Goal: Transaction & Acquisition: Purchase product/service

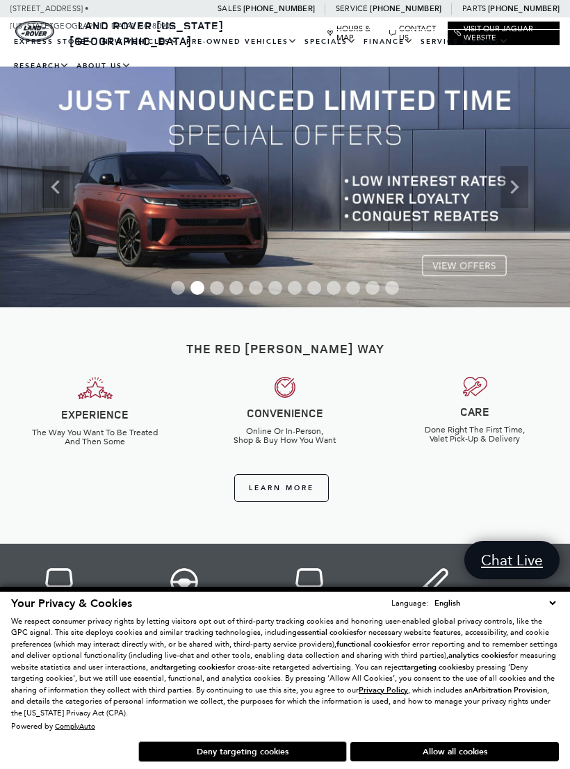
click at [0, 0] on link "View Certified Pre-Owned" at bounding box center [0, 0] width 0 height 0
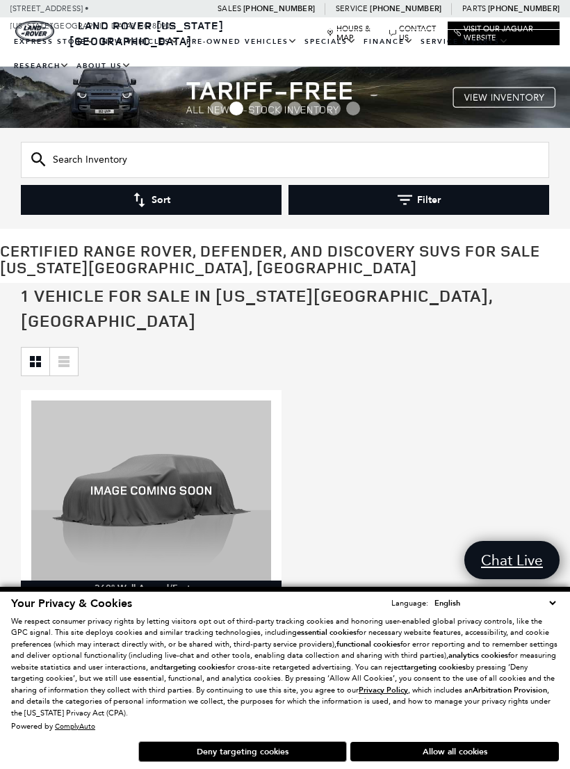
click at [213, 752] on button "Deny targeting cookies" at bounding box center [242, 751] width 208 height 21
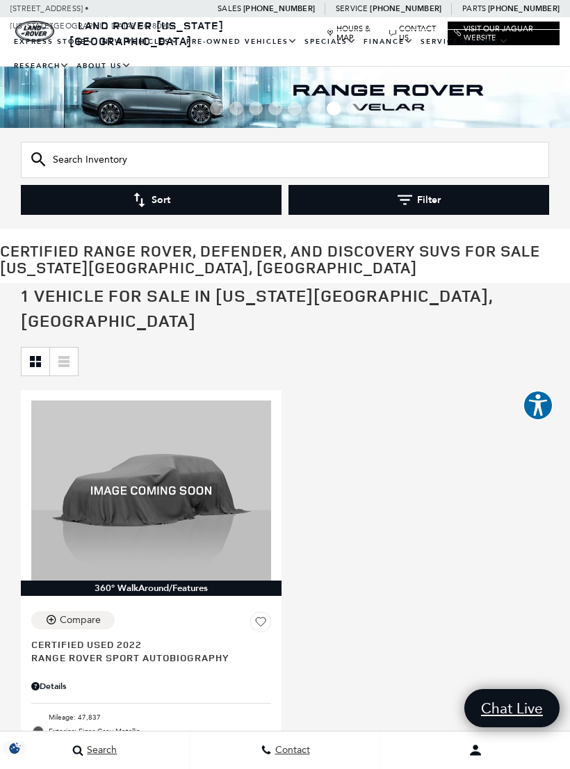
click at [0, 0] on link "View All Pre-Owned Vehicles" at bounding box center [0, 0] width 0 height 0
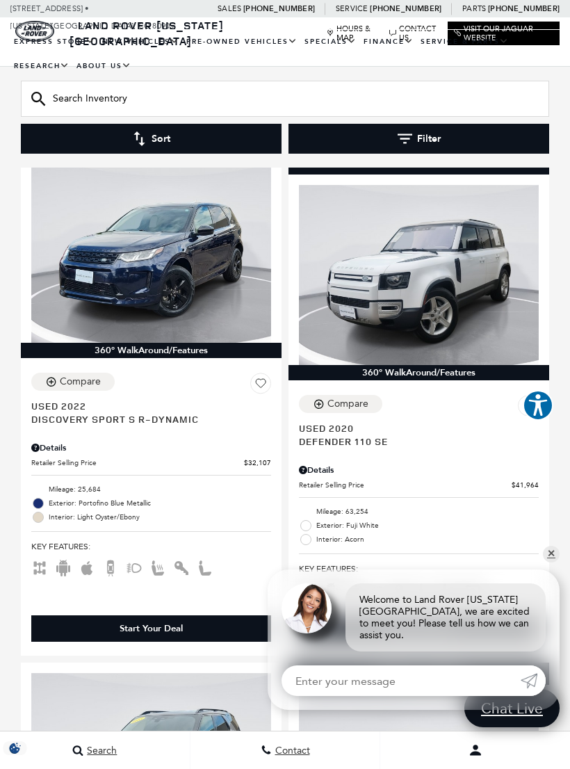
scroll to position [220, 0]
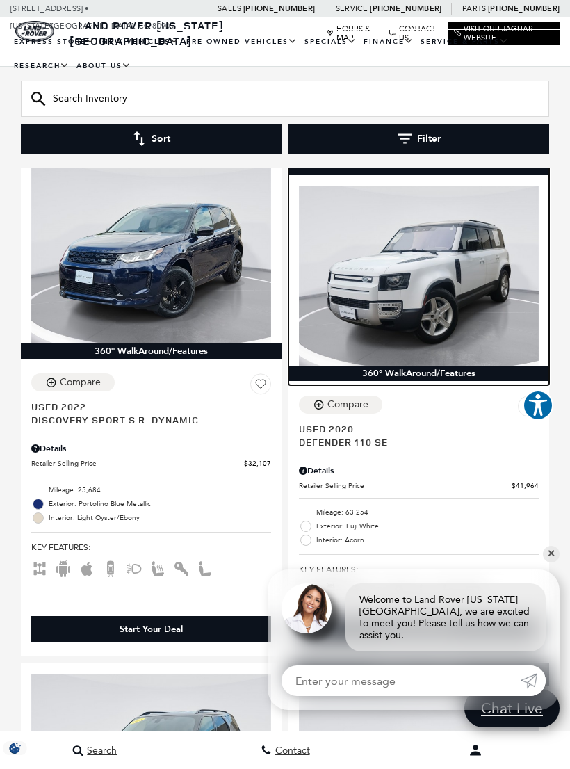
click at [374, 277] on img at bounding box center [419, 276] width 240 height 180
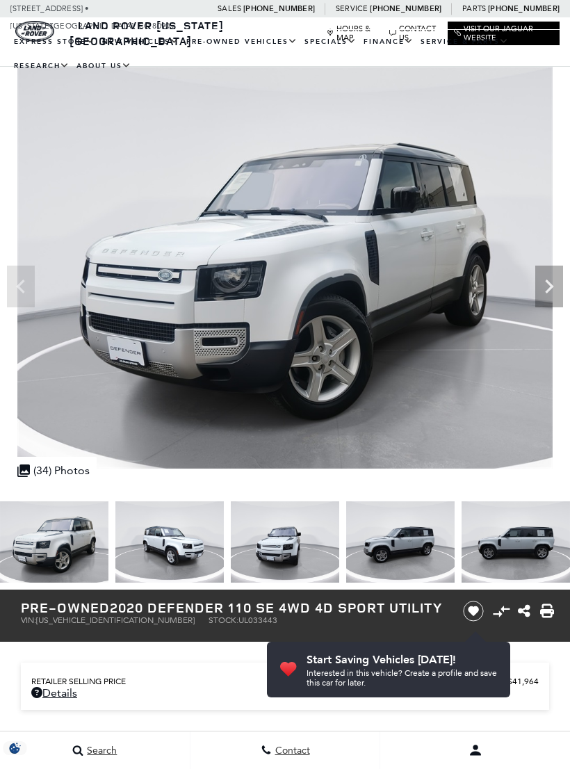
click at [546, 279] on icon "Next" at bounding box center [549, 286] width 28 height 28
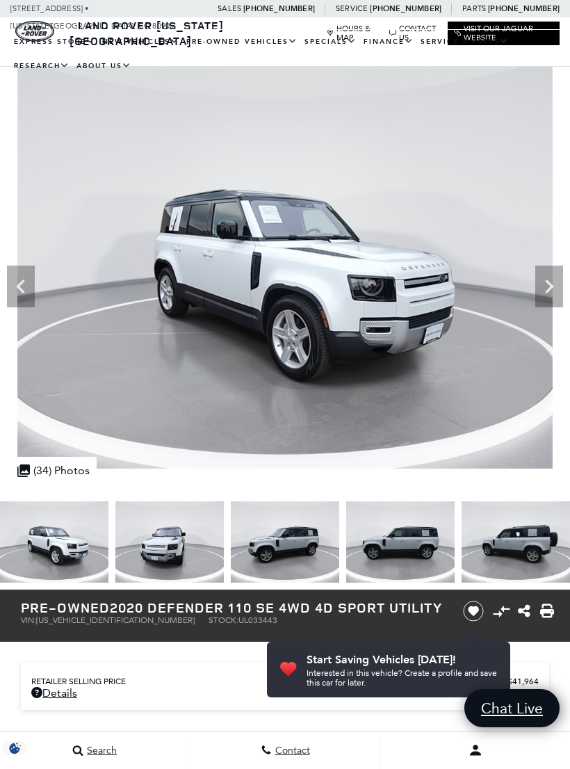
click at [557, 284] on icon "Next" at bounding box center [549, 286] width 28 height 28
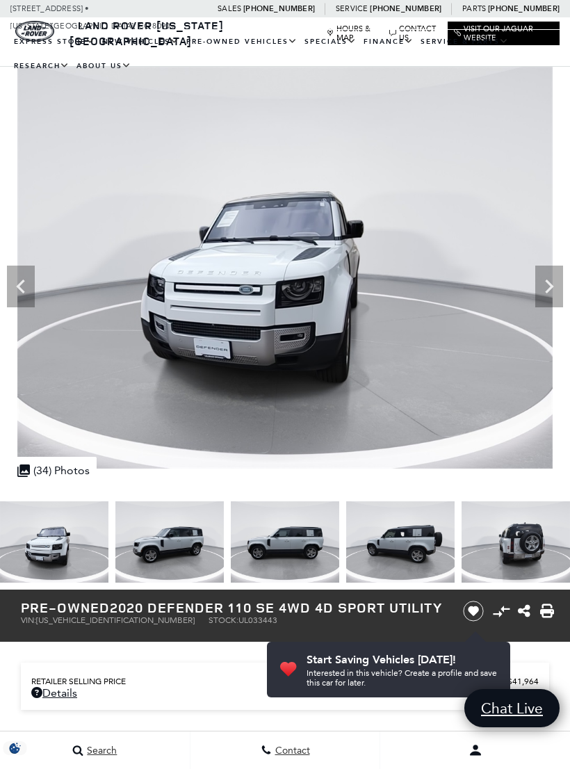
click at [560, 288] on icon "Next" at bounding box center [549, 286] width 28 height 28
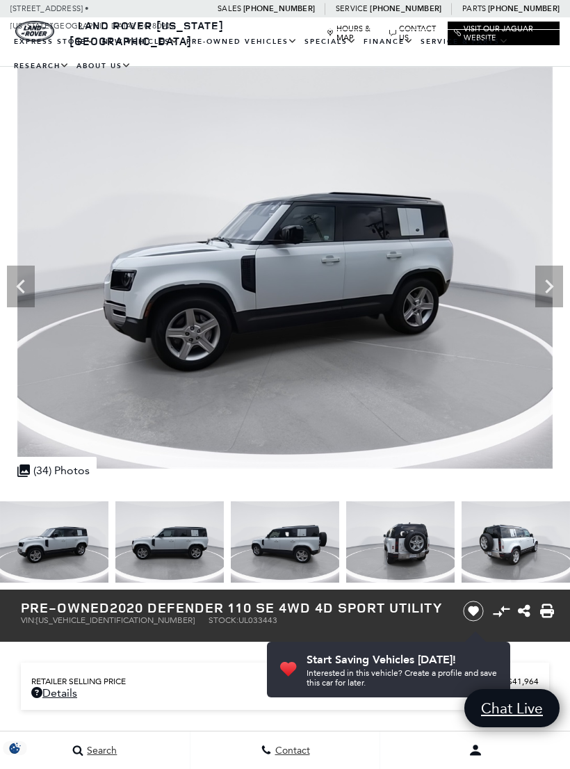
click at [564, 289] on img at bounding box center [285, 268] width 570 height 402
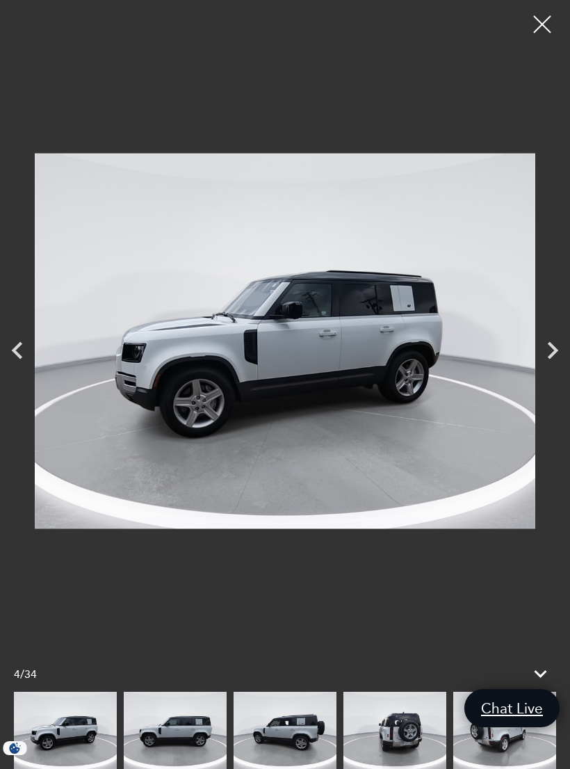
click at [550, 342] on icon "Next" at bounding box center [552, 350] width 35 height 35
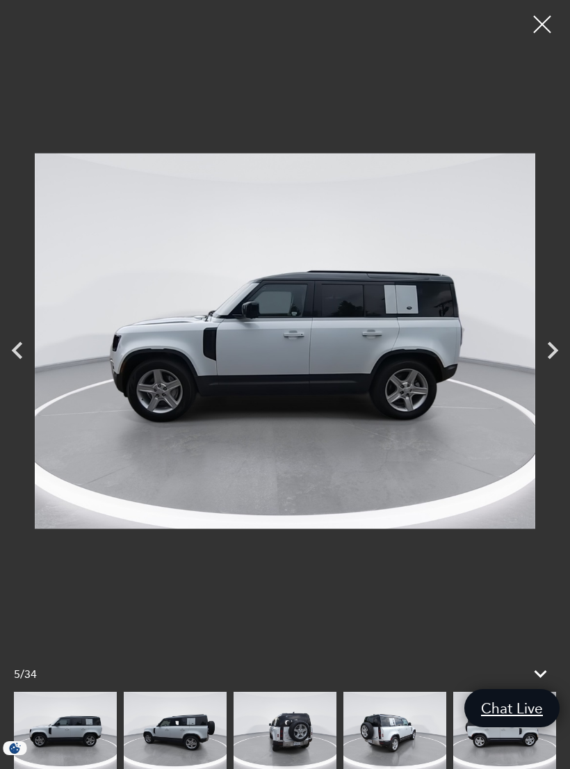
click at [555, 345] on icon "Next" at bounding box center [552, 350] width 35 height 35
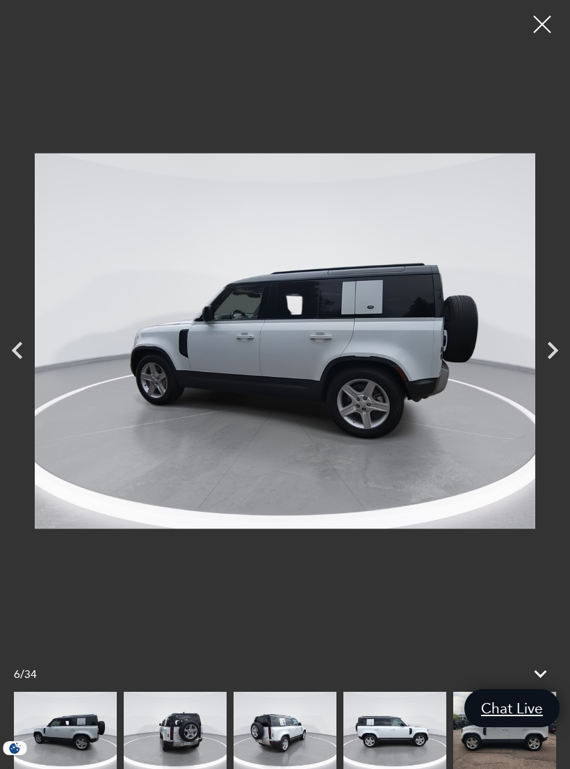
click at [555, 346] on icon "Next" at bounding box center [552, 350] width 35 height 35
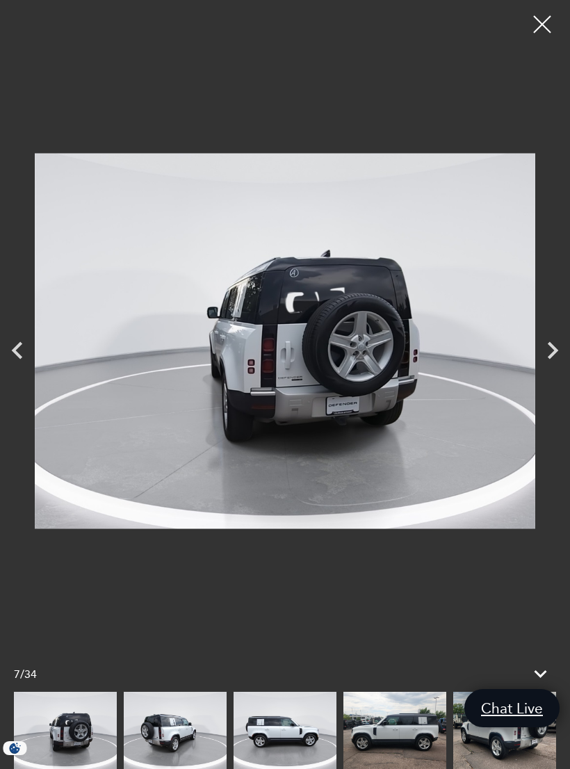
click at [554, 352] on icon "Next" at bounding box center [553, 349] width 10 height 17
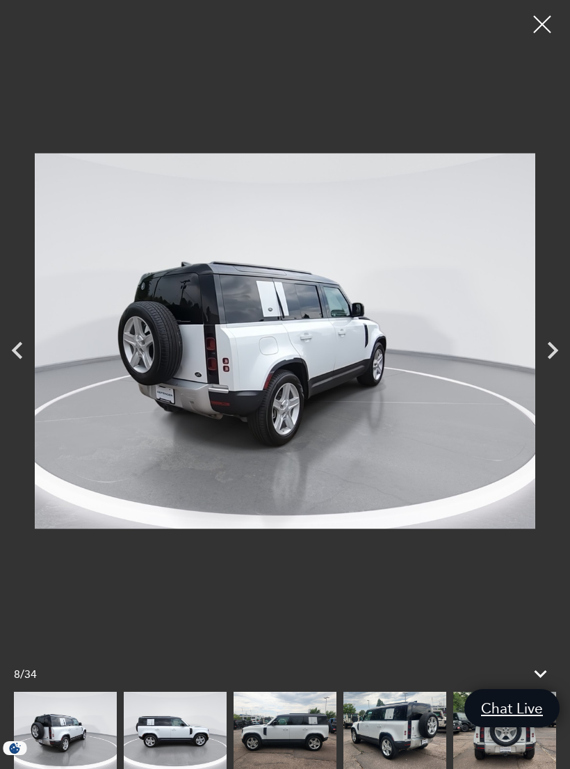
click at [564, 345] on icon "Next" at bounding box center [552, 350] width 35 height 35
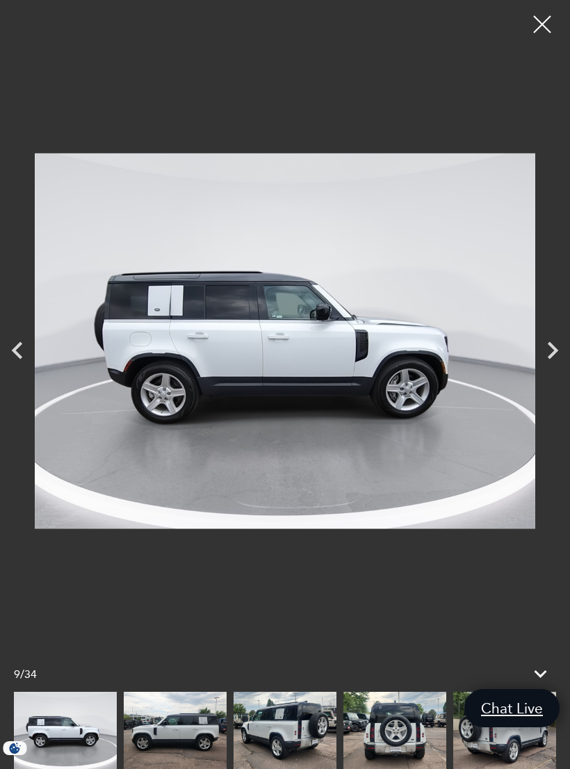
click at [562, 352] on icon "Next" at bounding box center [552, 350] width 35 height 35
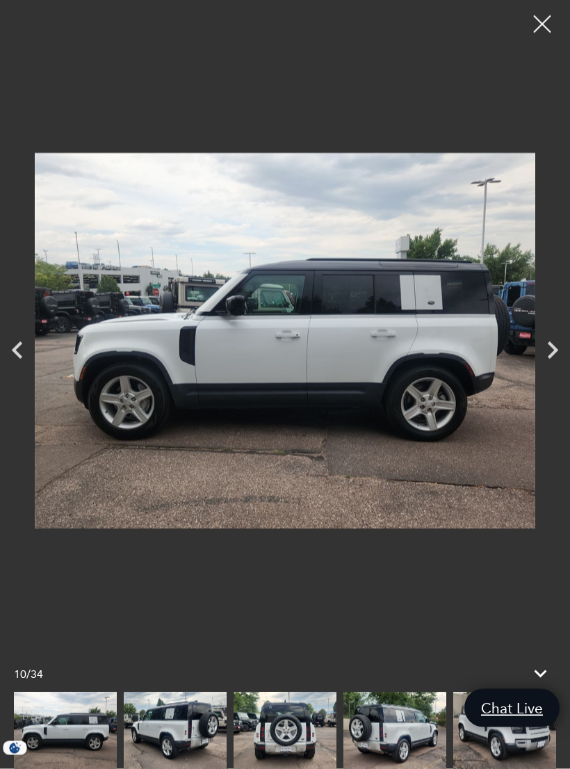
scroll to position [1407, 0]
click at [549, 28] on div at bounding box center [542, 24] width 35 height 35
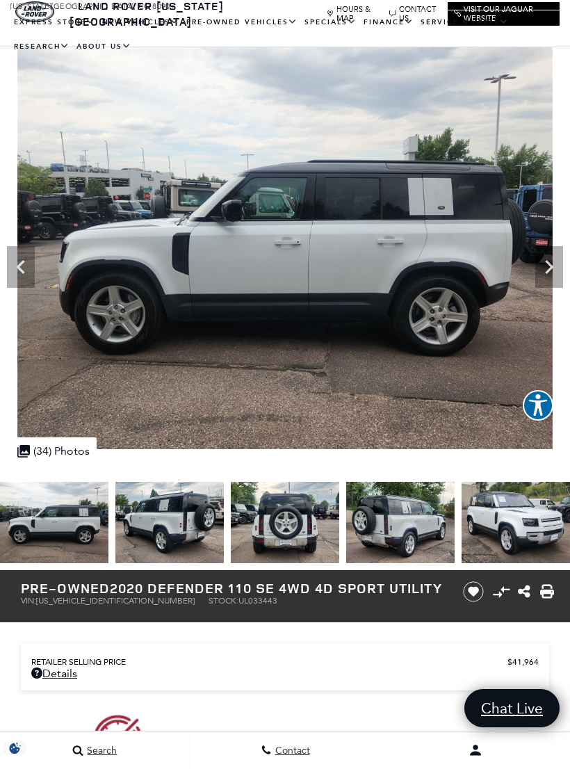
scroll to position [0, 0]
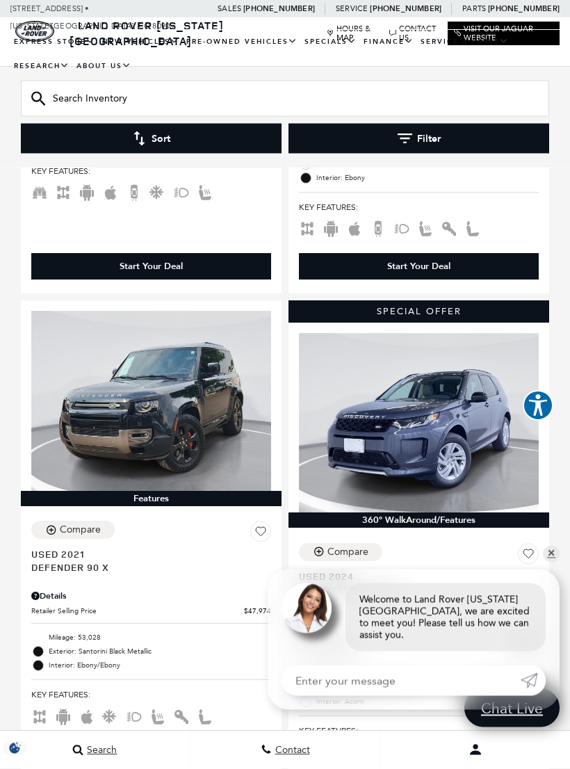
scroll to position [1106, 0]
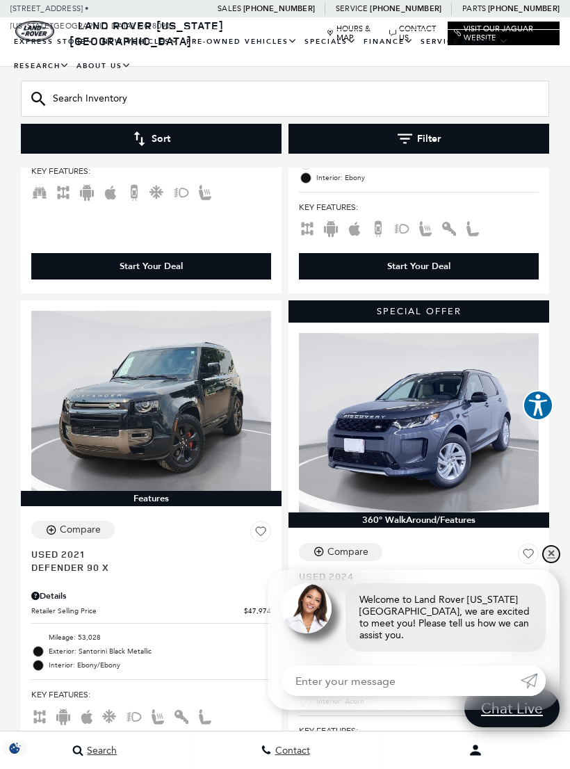
click at [548, 562] on link "✕" at bounding box center [551, 554] width 17 height 17
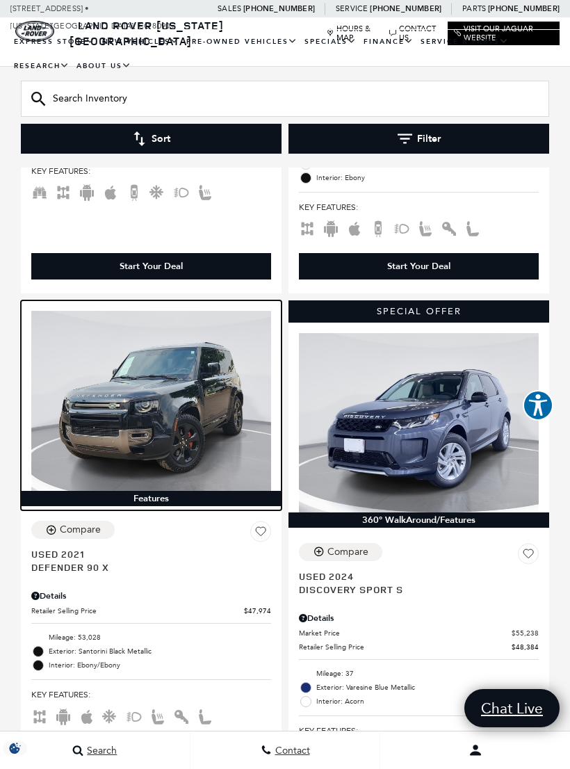
click at [105, 406] on img at bounding box center [151, 401] width 240 height 180
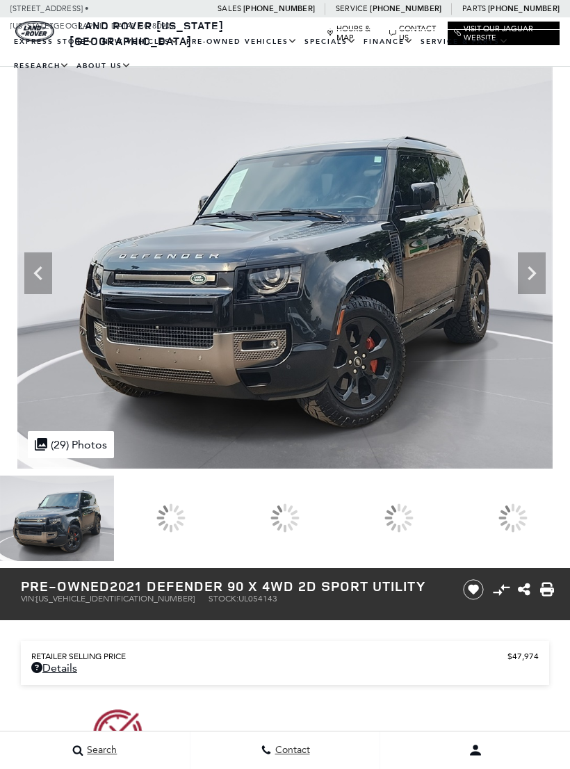
click at [546, 286] on icon at bounding box center [532, 273] width 28 height 28
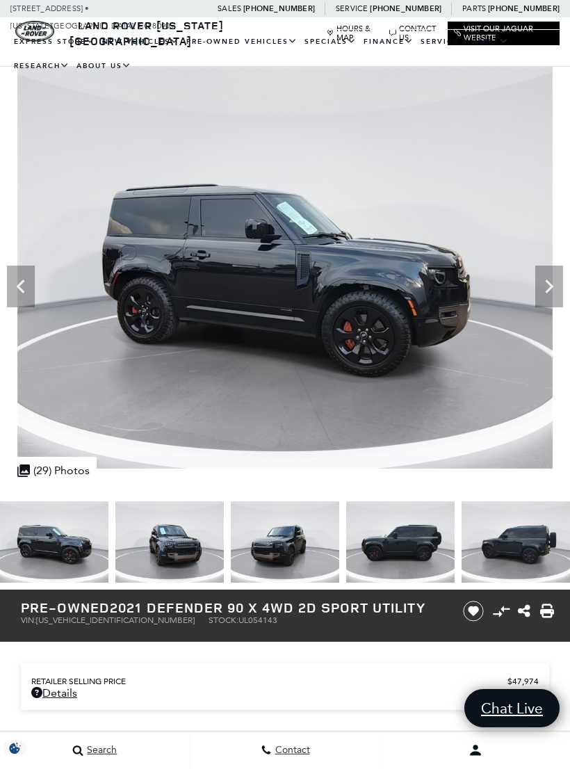
click at [553, 285] on icon "Next" at bounding box center [549, 286] width 28 height 28
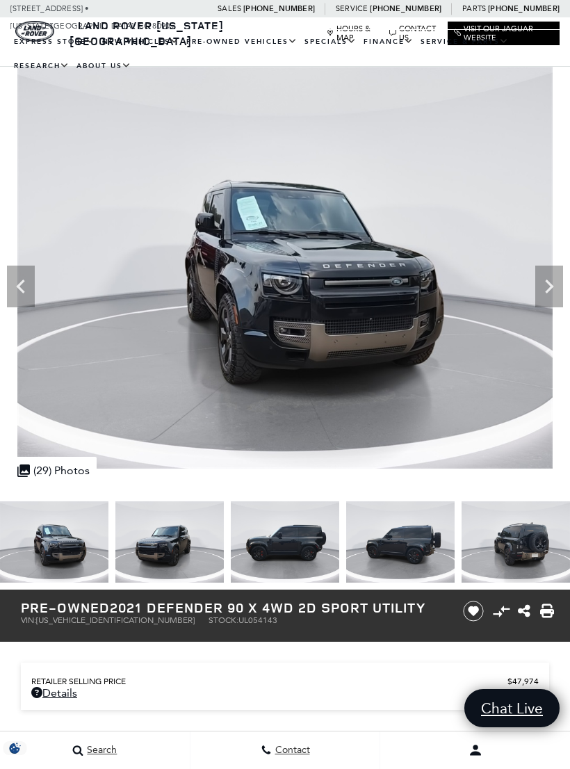
click at [550, 286] on icon "Next" at bounding box center [549, 286] width 8 height 14
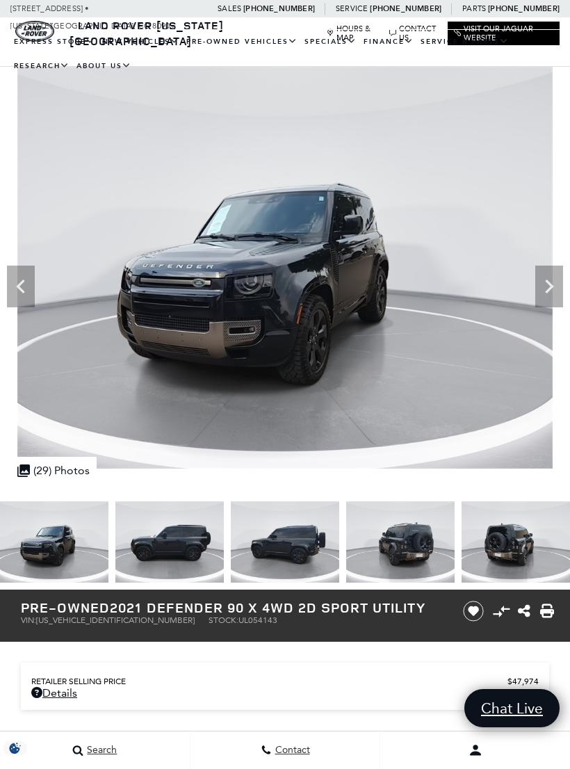
click at [554, 288] on icon "Next" at bounding box center [549, 286] width 28 height 28
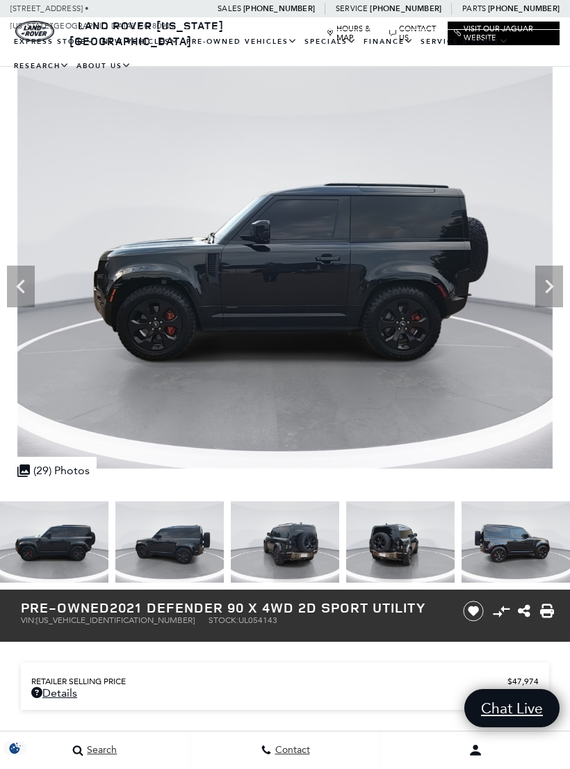
click at [551, 290] on icon "Next" at bounding box center [549, 286] width 28 height 28
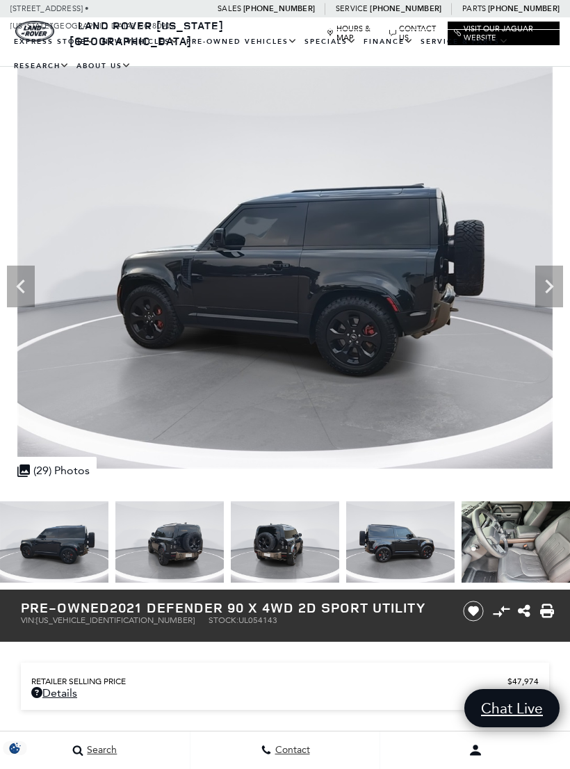
click at [550, 291] on icon "Next" at bounding box center [549, 286] width 28 height 28
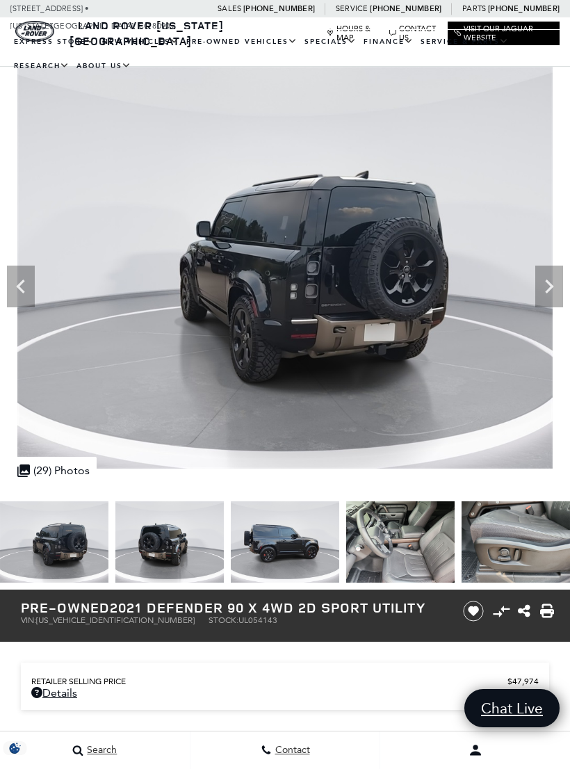
click at [554, 292] on icon "Next" at bounding box center [549, 286] width 28 height 28
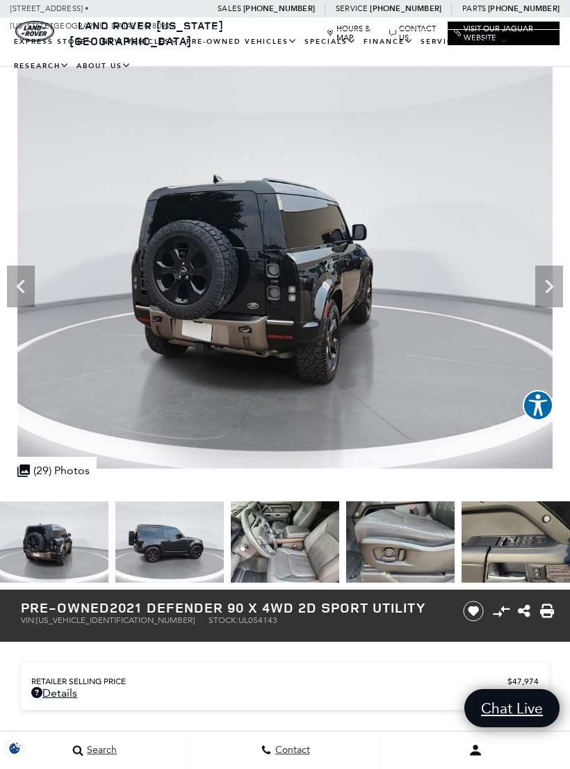
click at [552, 289] on icon "Next" at bounding box center [549, 286] width 28 height 28
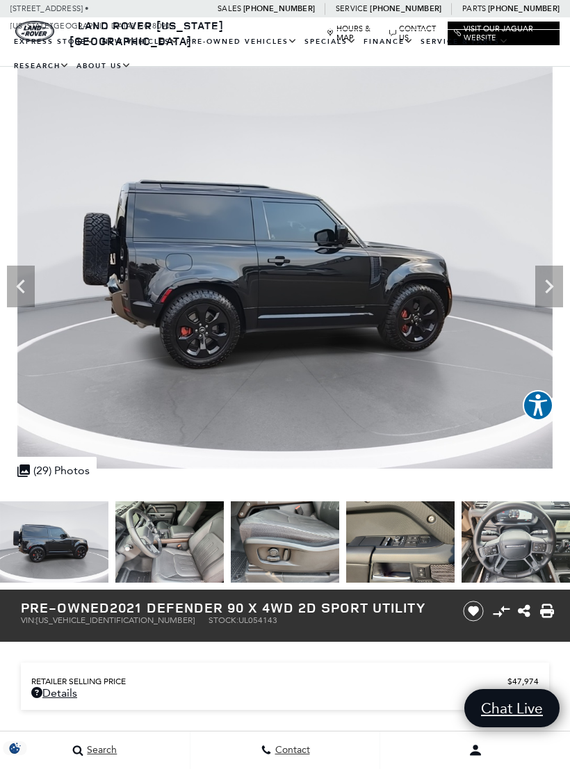
click at [547, 293] on icon "Next" at bounding box center [549, 286] width 28 height 28
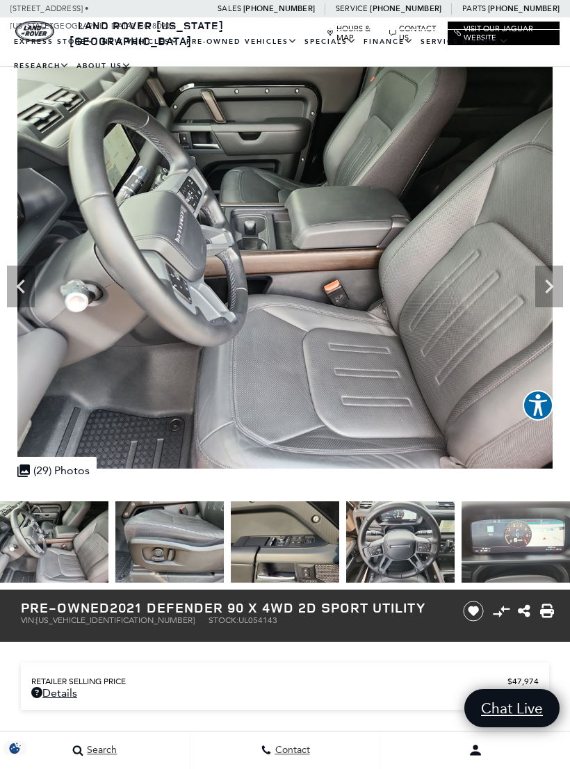
click at [548, 292] on icon "Next" at bounding box center [549, 286] width 28 height 28
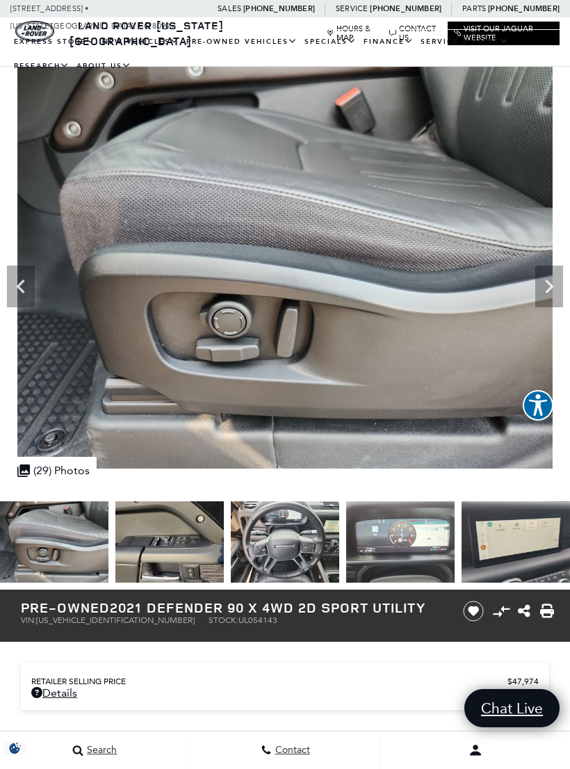
click at [549, 292] on icon "Next" at bounding box center [549, 286] width 28 height 28
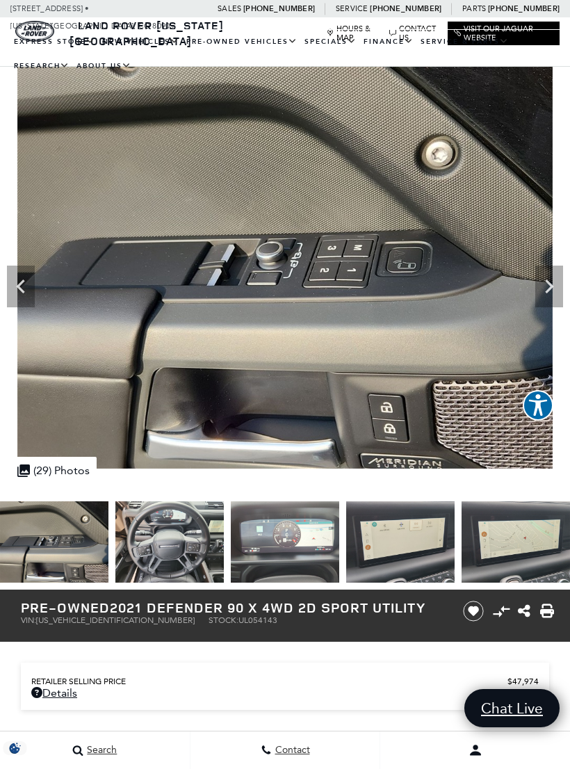
click at [547, 298] on icon "Next" at bounding box center [549, 286] width 28 height 28
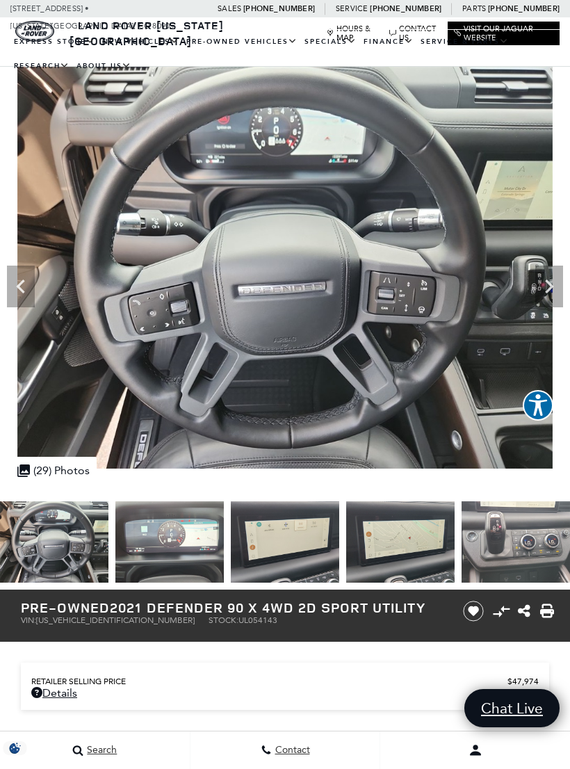
click at [548, 297] on icon "Next" at bounding box center [549, 286] width 28 height 28
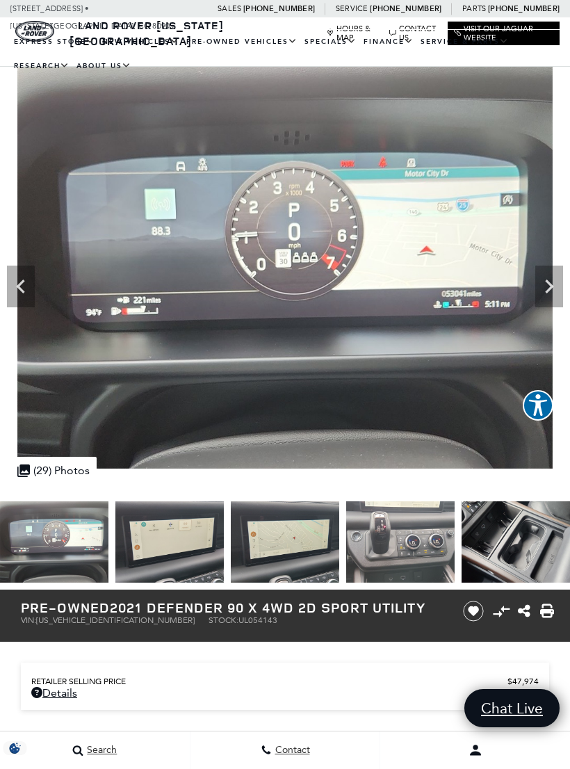
click at [548, 300] on icon "Next" at bounding box center [549, 286] width 28 height 28
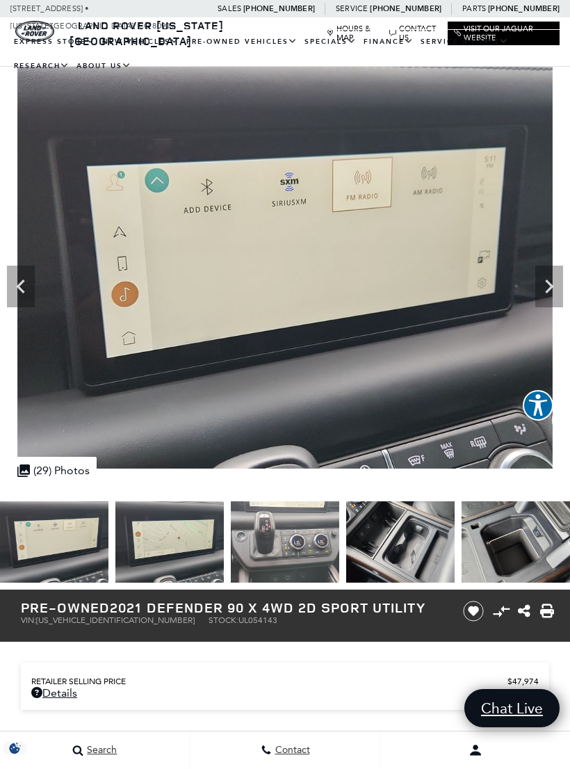
click at [552, 290] on icon "Next" at bounding box center [549, 286] width 28 height 28
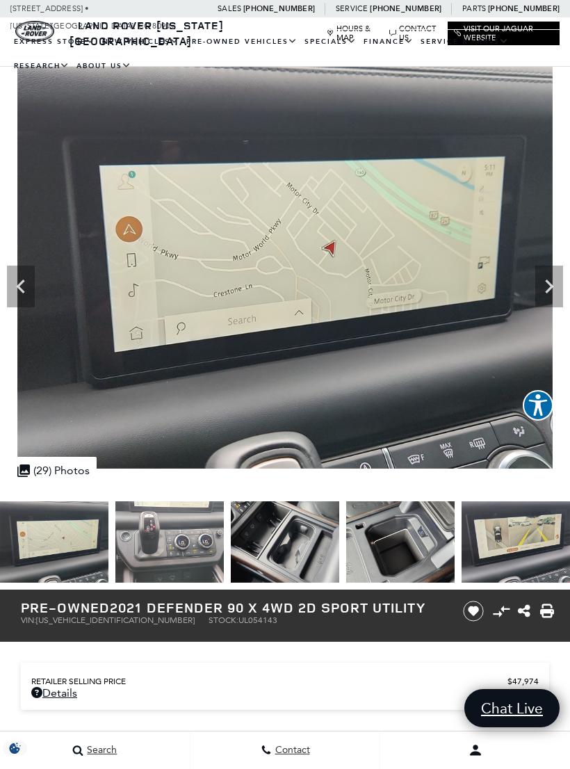
click at [548, 293] on icon "Next" at bounding box center [549, 286] width 28 height 28
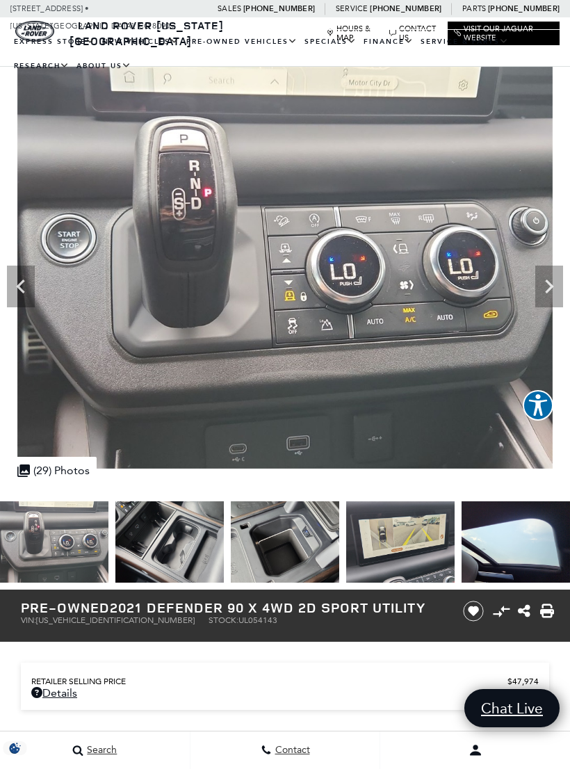
click at [552, 298] on icon "Next" at bounding box center [549, 286] width 28 height 28
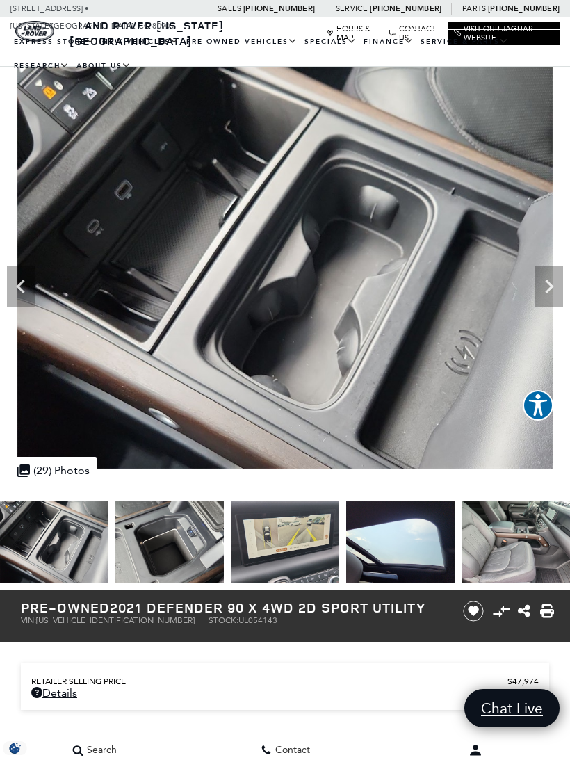
click at [548, 297] on icon "Next" at bounding box center [549, 286] width 28 height 28
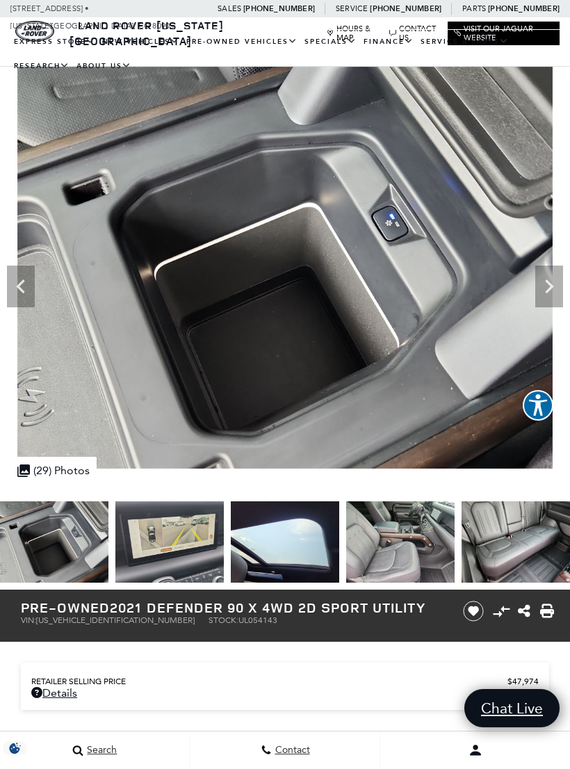
click at [546, 299] on icon "Next" at bounding box center [549, 286] width 28 height 28
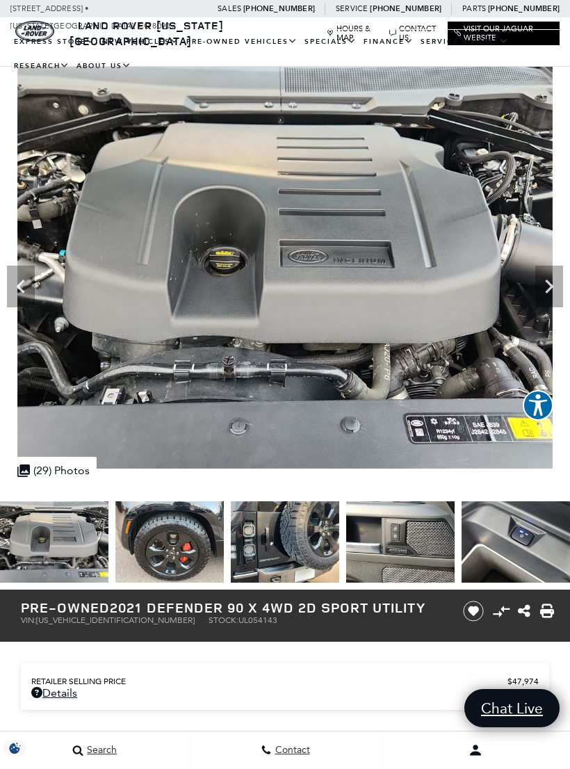
click at [6, 283] on img at bounding box center [285, 268] width 570 height 402
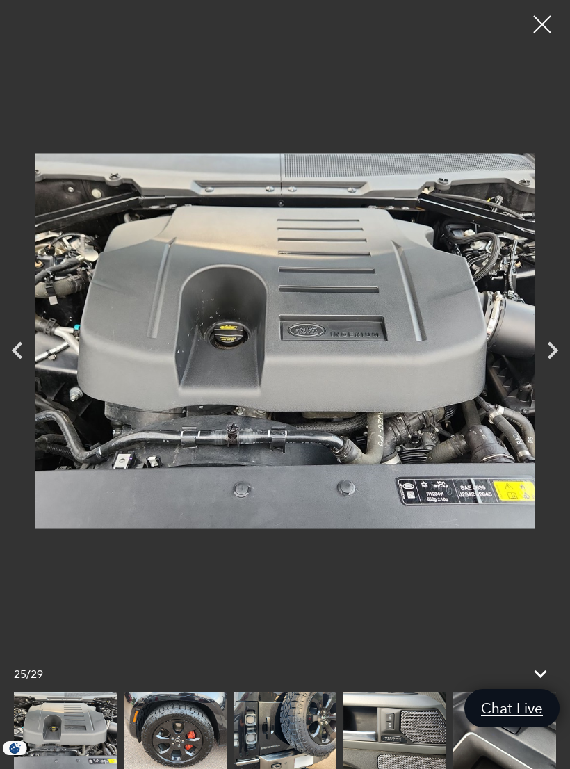
click at [13, 365] on icon "Previous" at bounding box center [17, 350] width 35 height 35
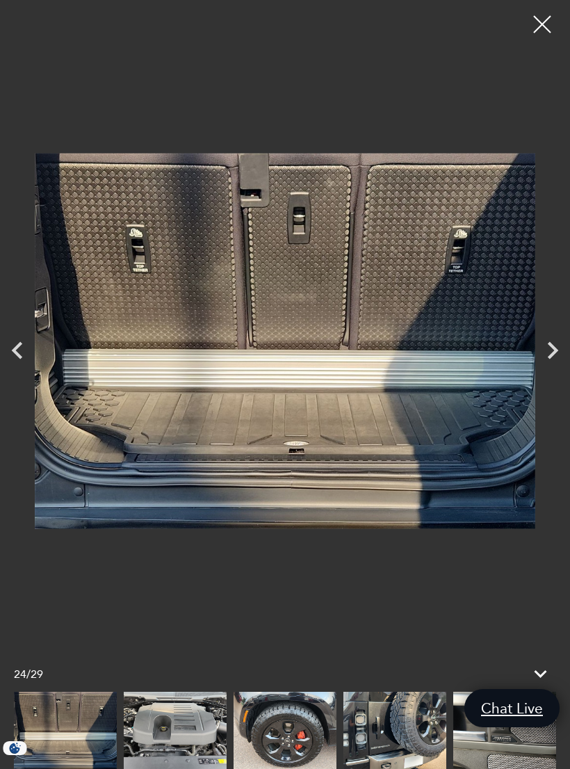
scroll to position [1655, 0]
click at [543, 364] on icon "Next" at bounding box center [552, 350] width 35 height 35
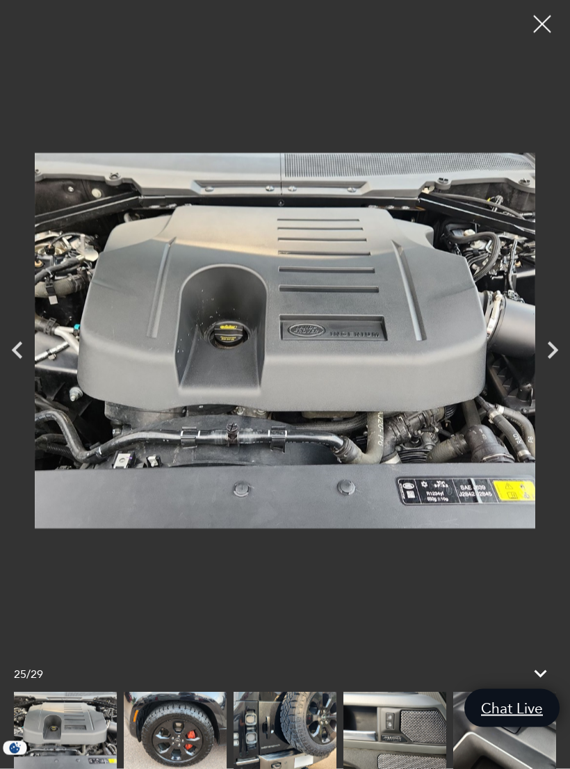
scroll to position [1656, 0]
click at [564, 361] on icon "Next" at bounding box center [552, 350] width 35 height 35
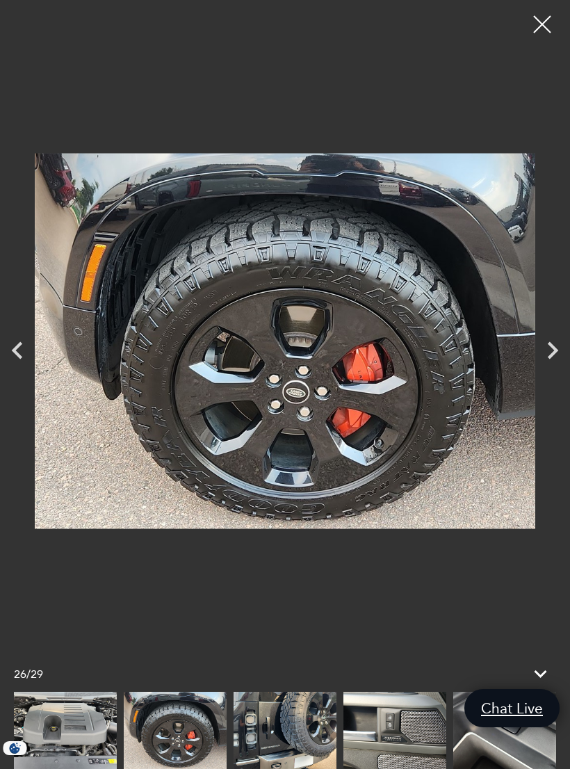
click at [562, 361] on icon "Next" at bounding box center [552, 350] width 35 height 35
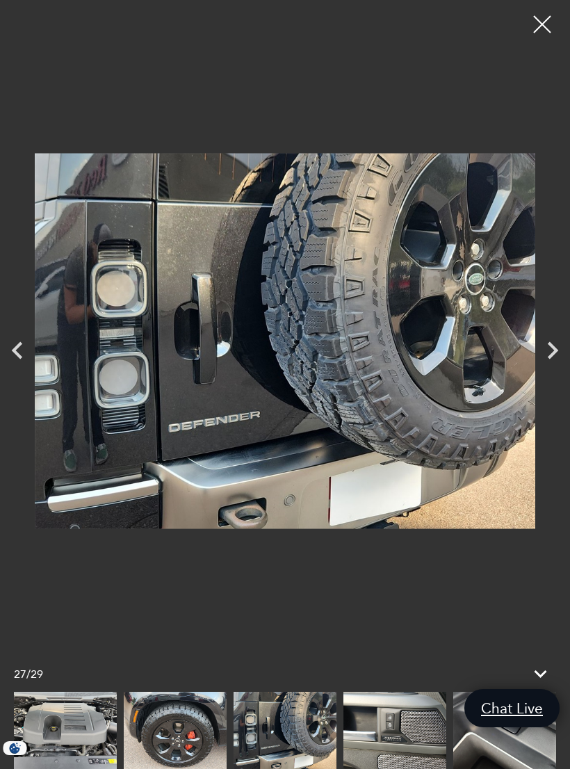
click at [562, 356] on icon "Next" at bounding box center [552, 350] width 35 height 35
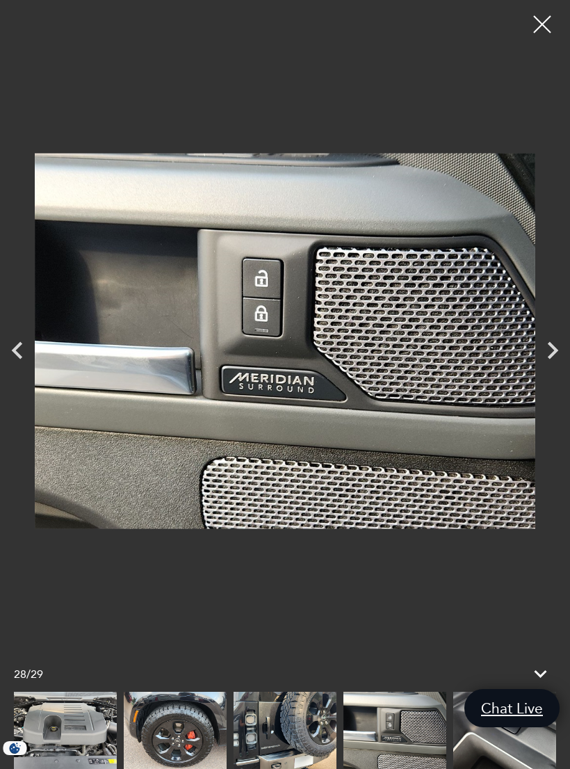
click at [564, 356] on icon "Next" at bounding box center [552, 350] width 35 height 35
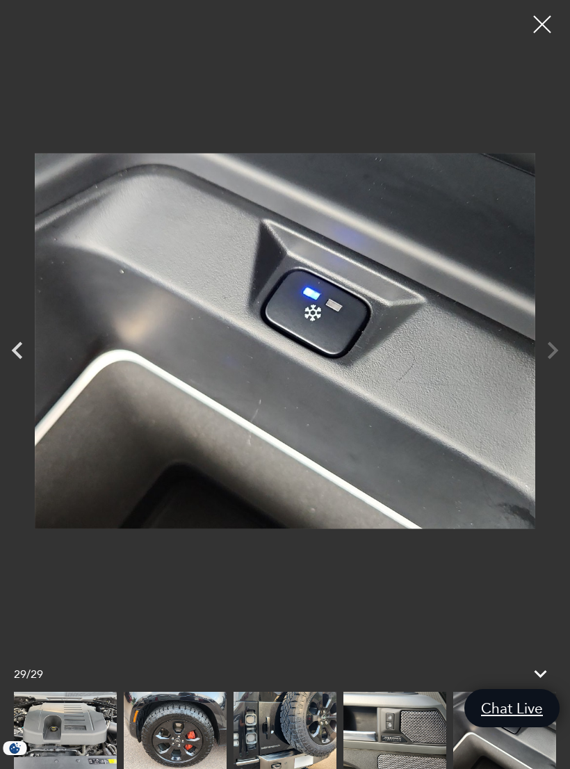
click at [552, 359] on div at bounding box center [285, 340] width 570 height 661
click at [554, 362] on div at bounding box center [285, 340] width 570 height 661
click at [529, 368] on img at bounding box center [285, 340] width 500 height 661
click at [547, 365] on div at bounding box center [285, 340] width 570 height 661
click at [534, 357] on img at bounding box center [285, 340] width 500 height 661
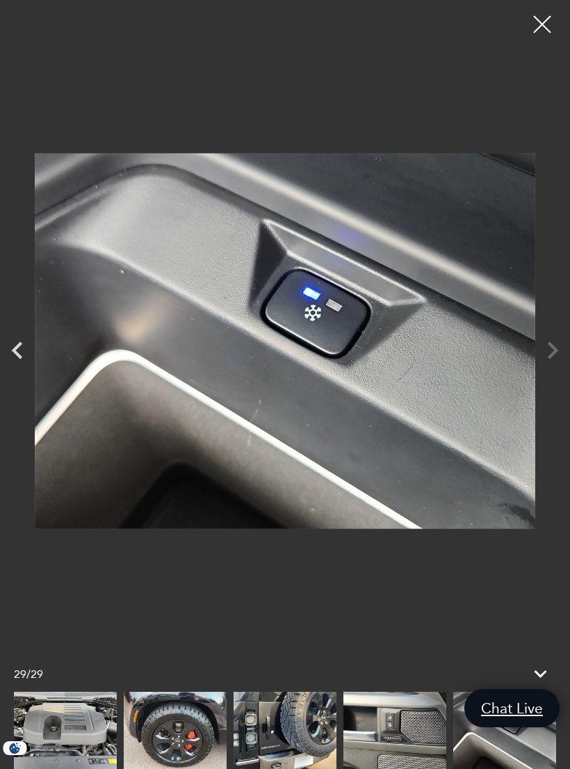
click at [543, 28] on div at bounding box center [542, 24] width 35 height 35
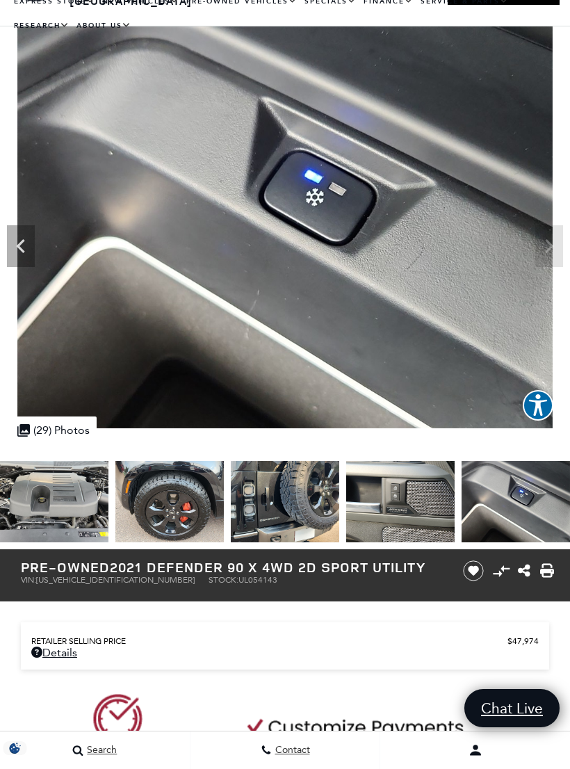
scroll to position [0, 0]
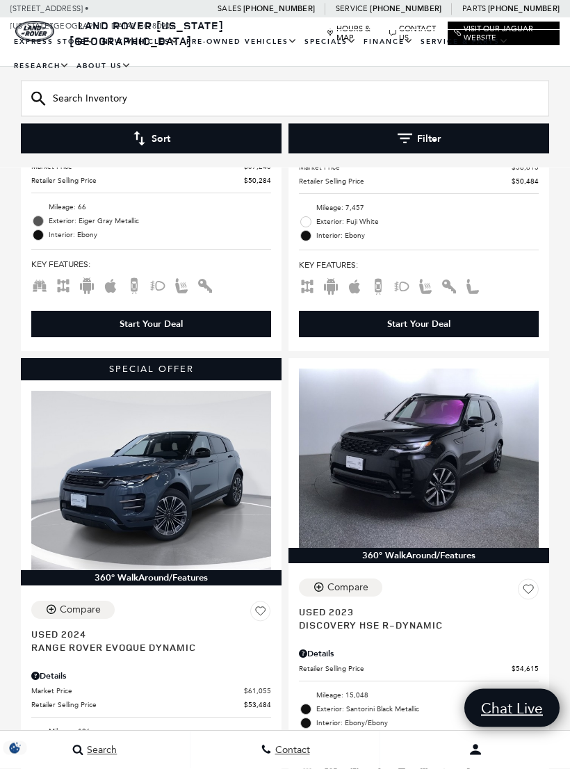
scroll to position [2096, 0]
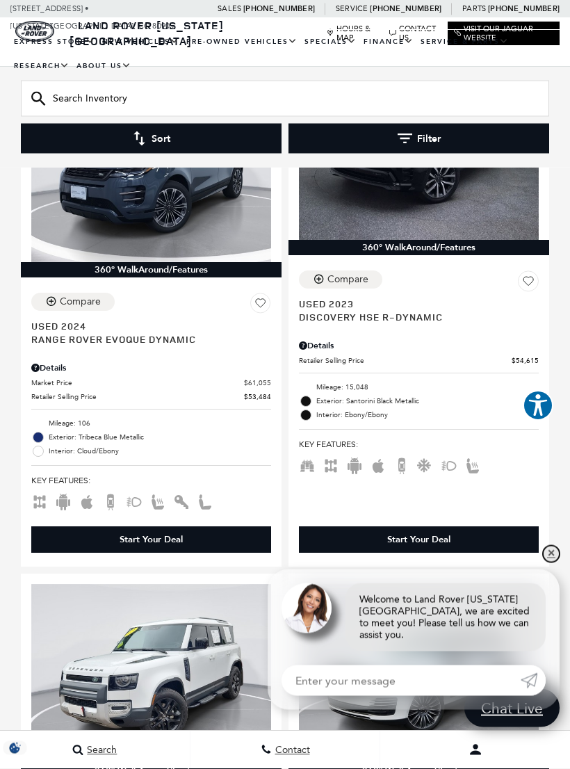
click at [547, 562] on link "✕" at bounding box center [551, 554] width 17 height 17
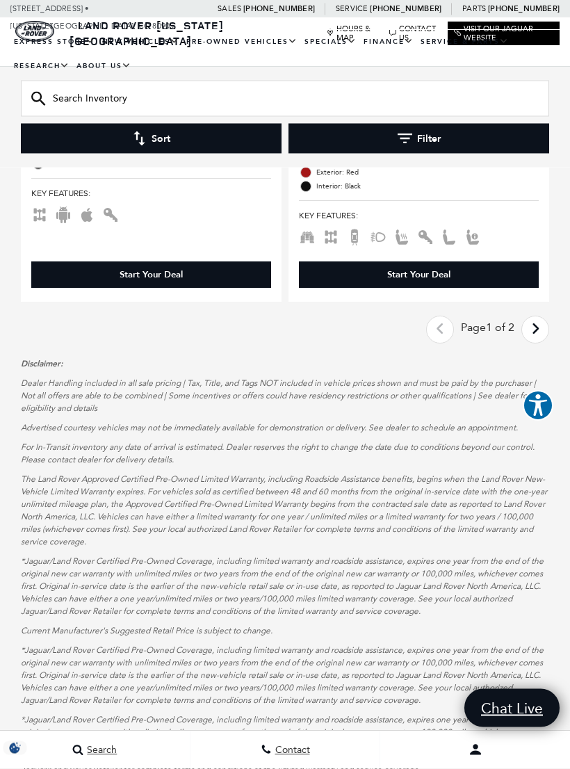
scroll to position [5172, 0]
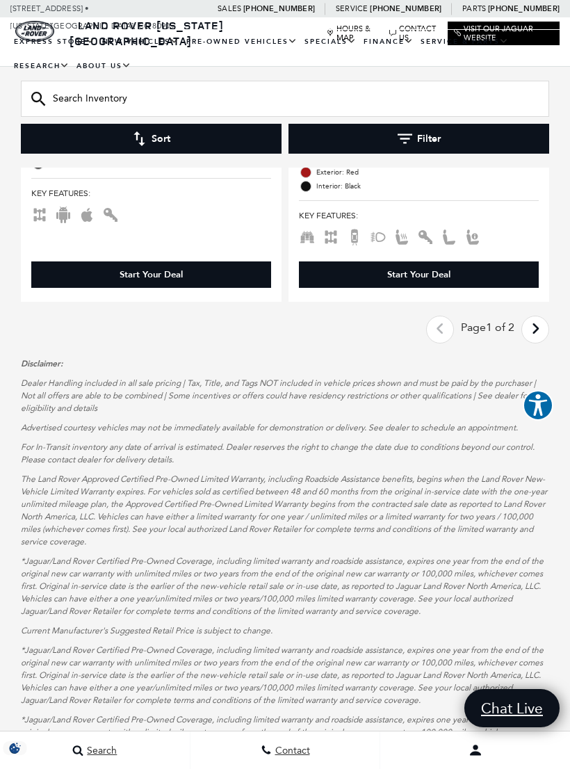
click at [529, 318] on link "Next - Page" at bounding box center [535, 330] width 30 height 24
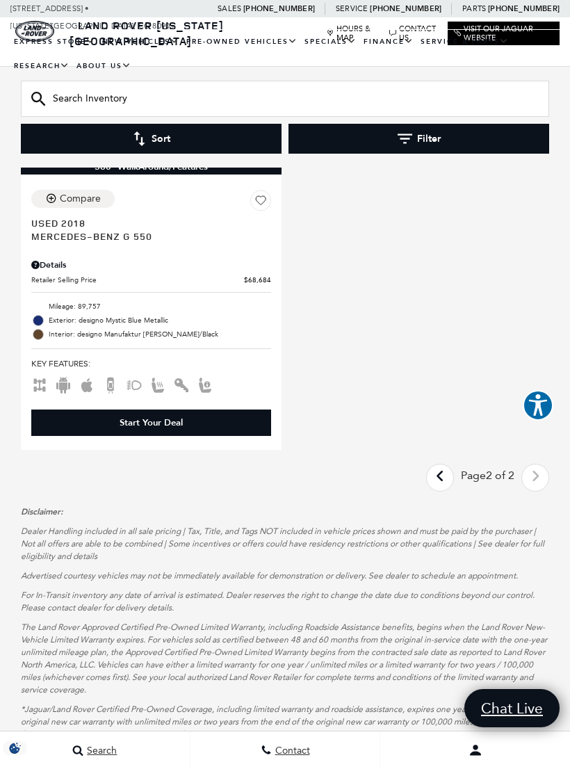
scroll to position [2926, 0]
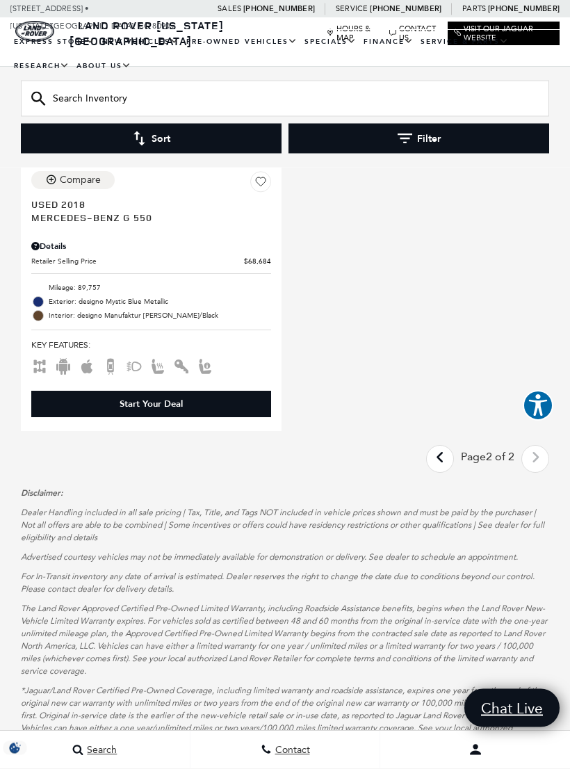
click at [539, 445] on div "Last - Page Page 2 of 2 Next - Page" at bounding box center [487, 459] width 123 height 28
click at [540, 445] on div "Last - Page Page 2 of 2 Next - Page" at bounding box center [487, 459] width 123 height 28
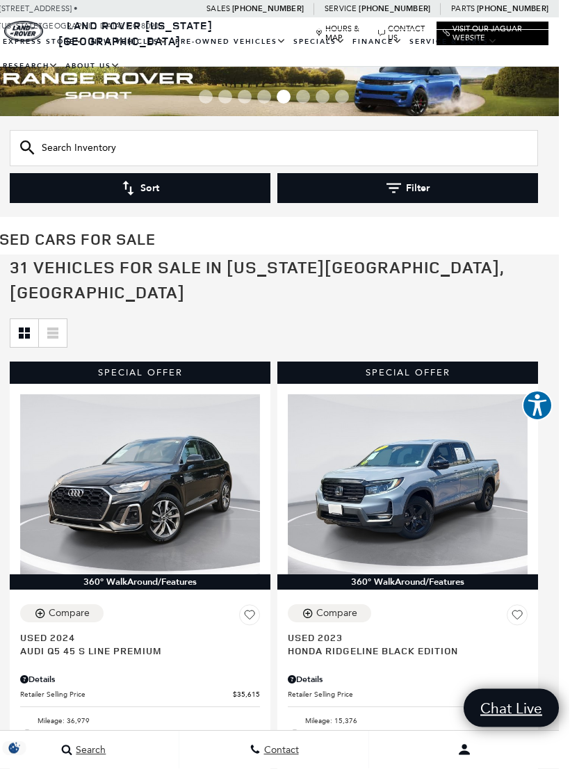
scroll to position [0, 10]
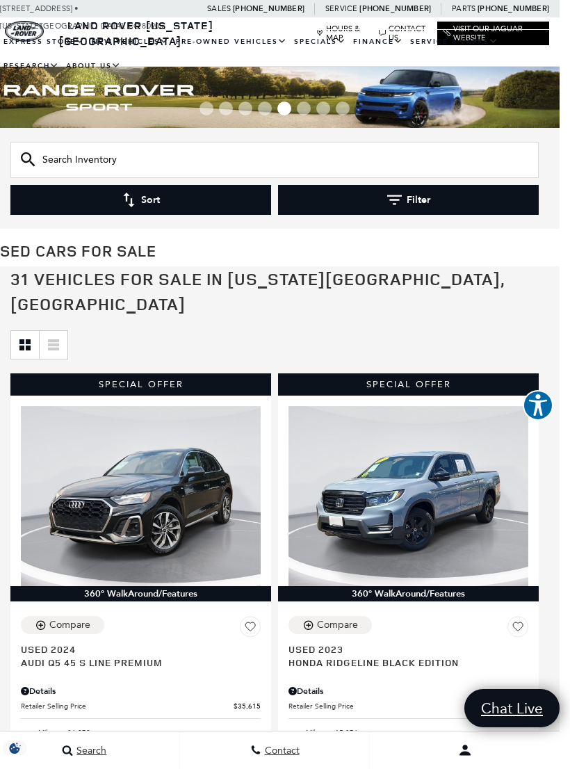
click at [92, 165] on input "Search Inventory" at bounding box center [274, 160] width 528 height 36
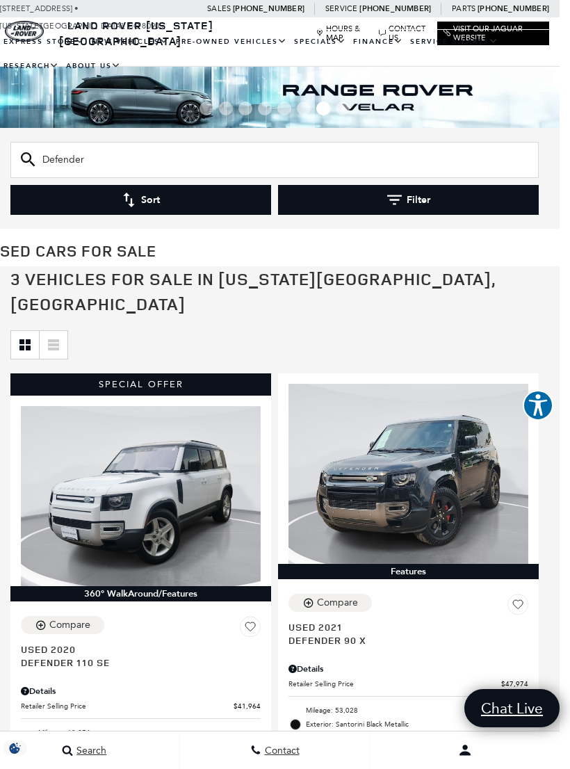
click at [19, 158] on input "Defender" at bounding box center [274, 160] width 528 height 36
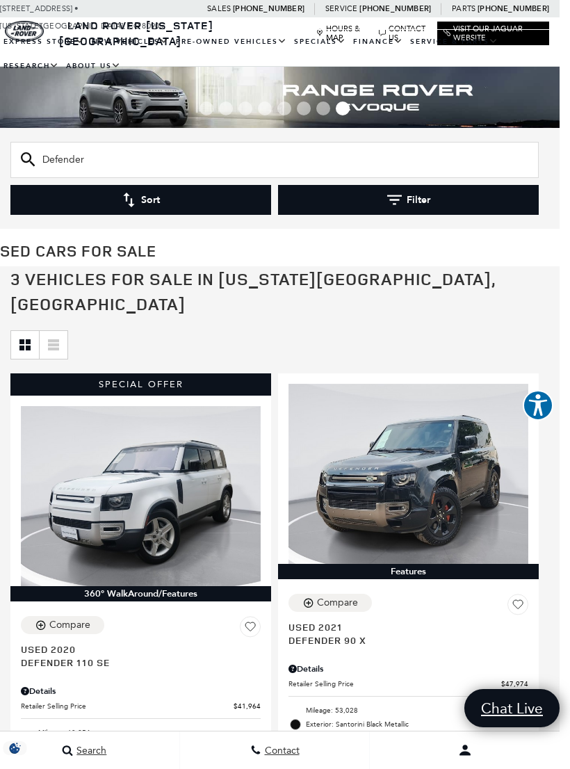
click at [18, 153] on input "Defender" at bounding box center [274, 160] width 528 height 36
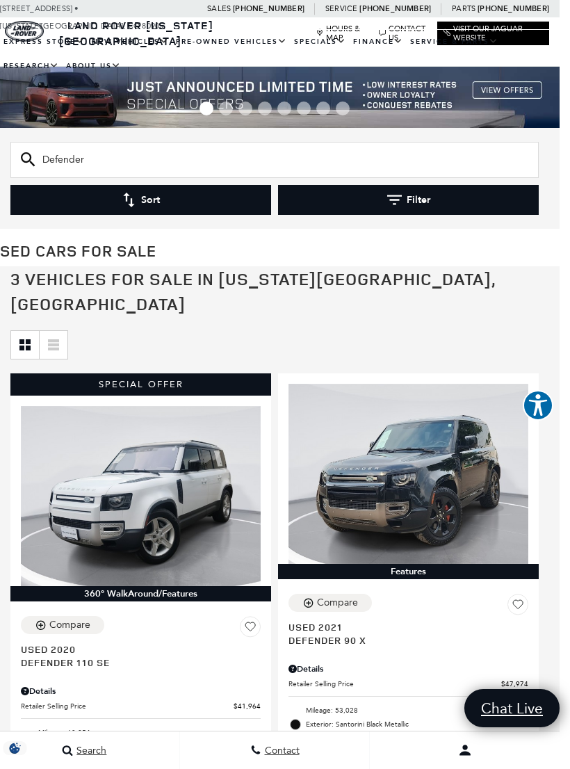
type input "Defender"
click at [31, 161] on icon at bounding box center [28, 159] width 15 height 15
click at [24, 161] on icon at bounding box center [28, 159] width 15 height 15
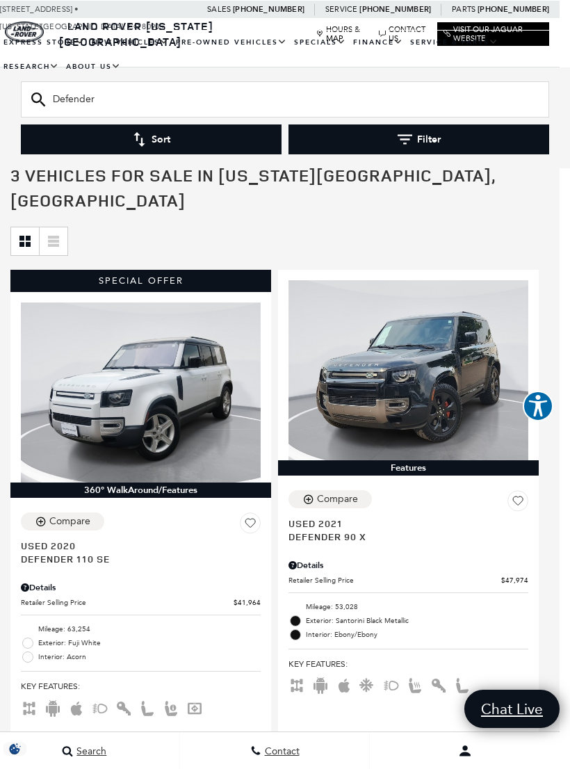
scroll to position [104, 10]
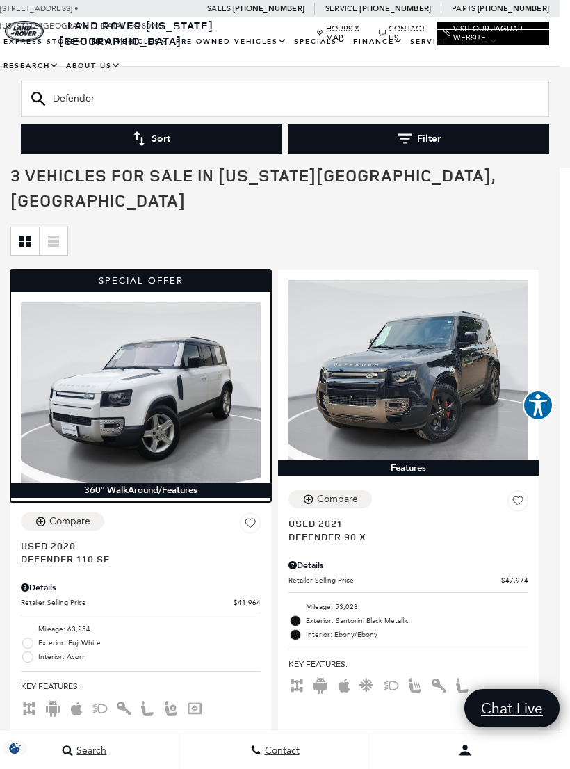
click at [90, 396] on img at bounding box center [141, 392] width 240 height 180
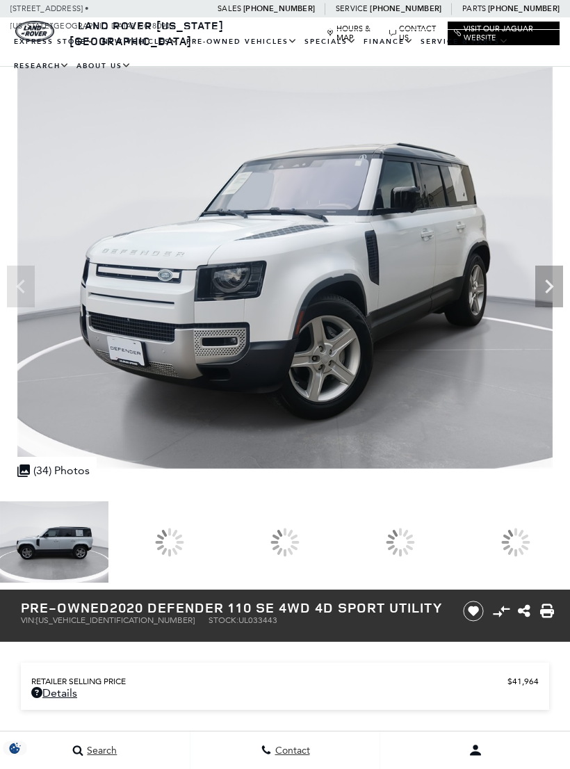
click at [454, 548] on div at bounding box center [400, 541] width 108 height 81
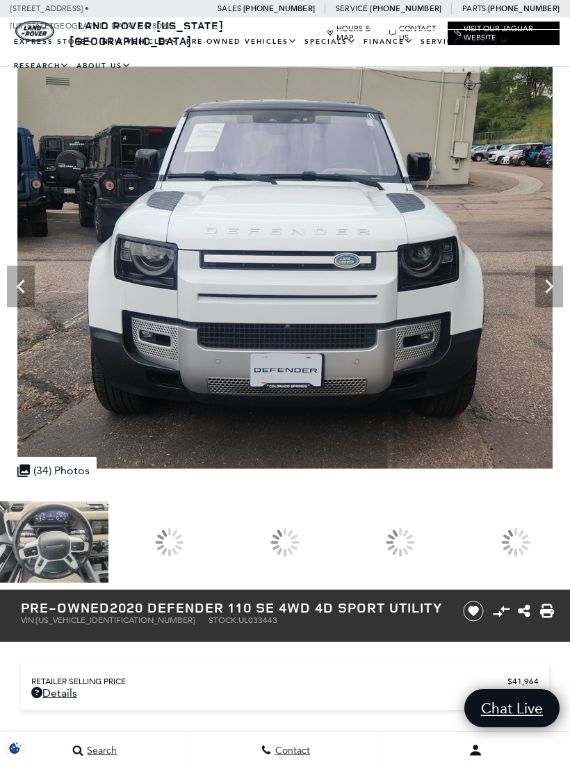
click at [454, 552] on div at bounding box center [400, 541] width 108 height 81
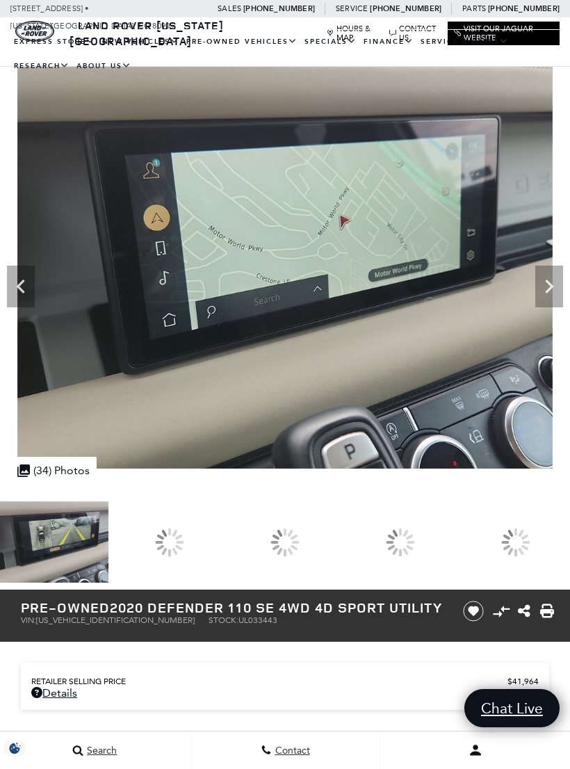
click at [454, 550] on div at bounding box center [400, 541] width 108 height 81
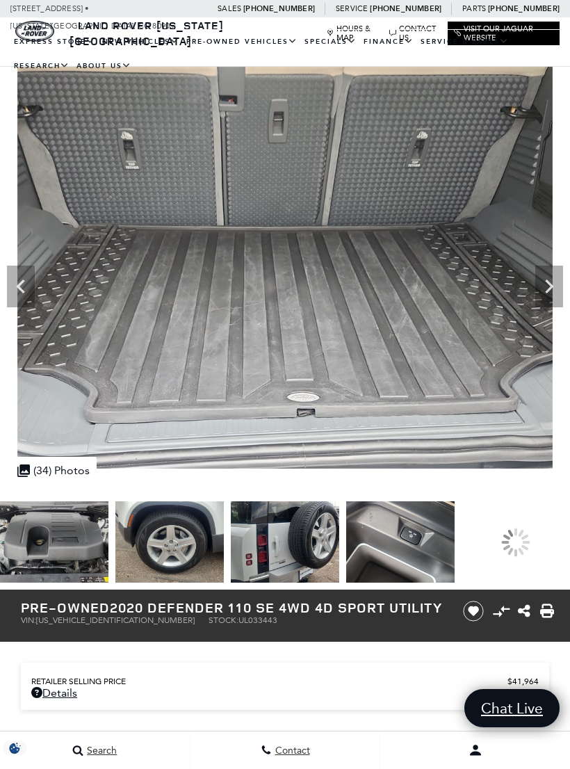
click at [535, 544] on div at bounding box center [515, 542] width 40 height 40
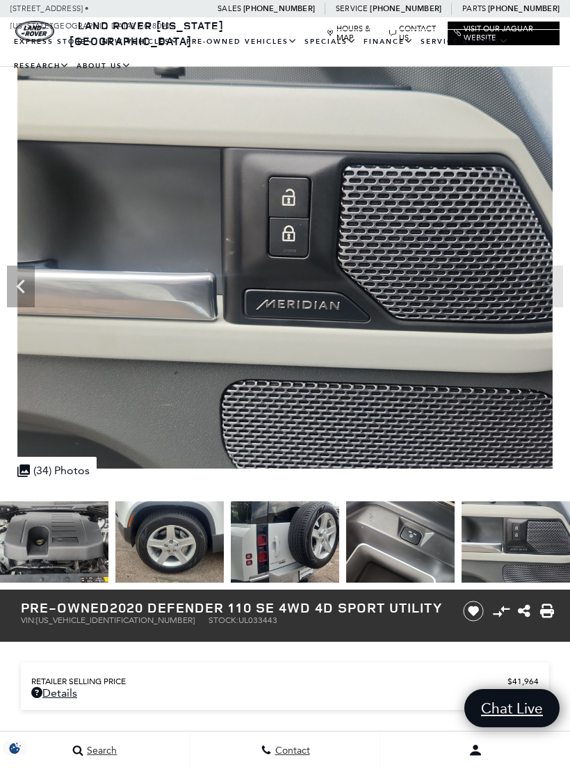
click at [548, 544] on img at bounding box center [515, 541] width 108 height 81
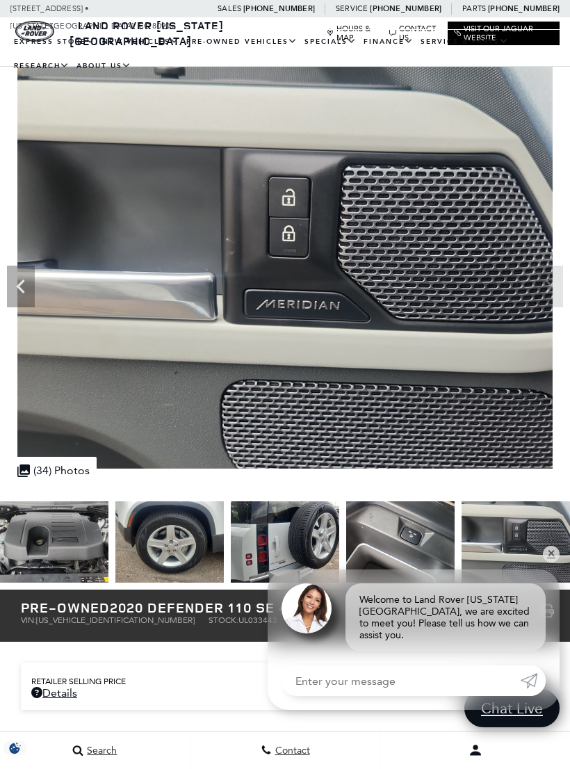
click at [538, 546] on img at bounding box center [515, 541] width 108 height 81
click at [548, 562] on link "✕" at bounding box center [551, 554] width 17 height 17
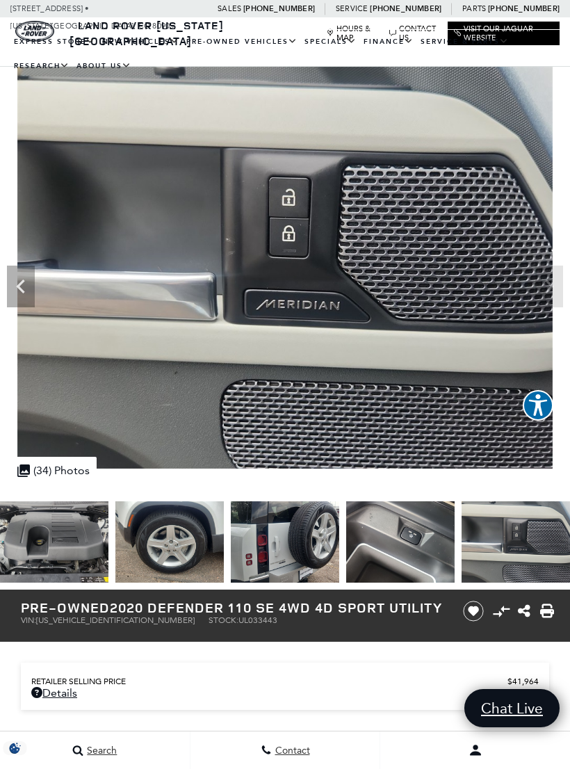
click at [35, 541] on img at bounding box center [54, 541] width 108 height 81
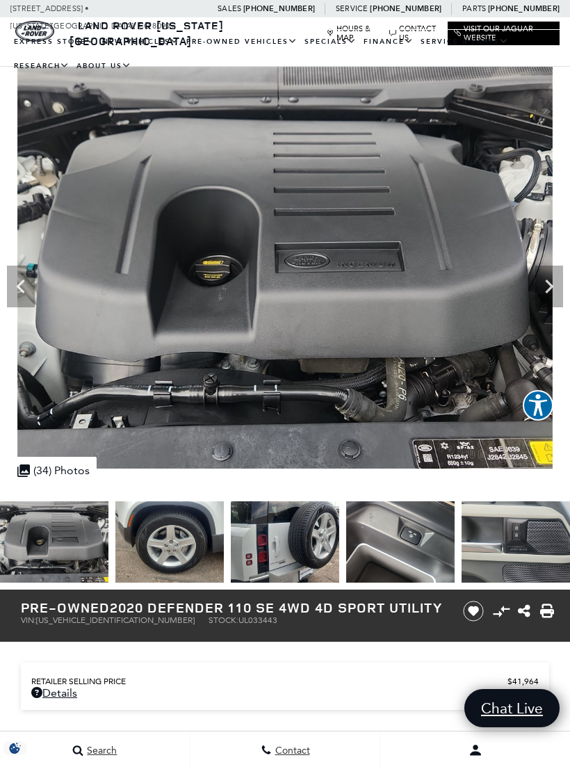
click at [10, 305] on div "Previous" at bounding box center [21, 286] width 28 height 42
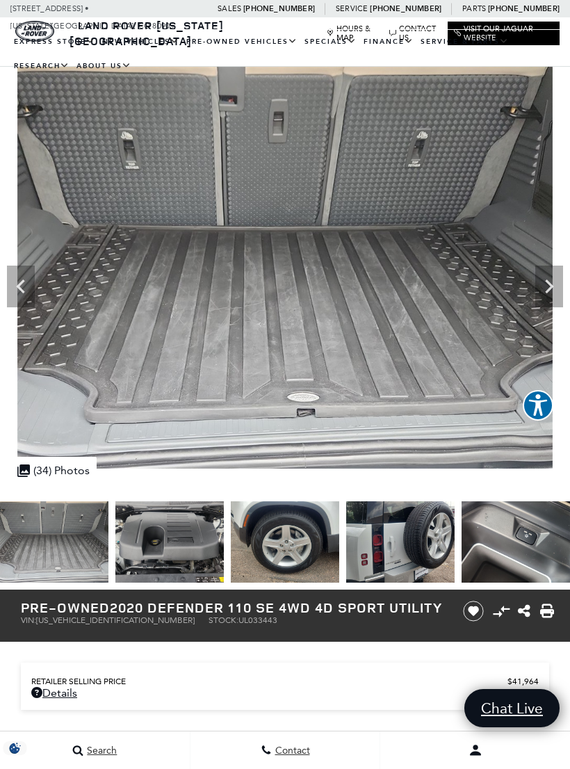
click at [9, 287] on icon "Previous" at bounding box center [21, 286] width 28 height 28
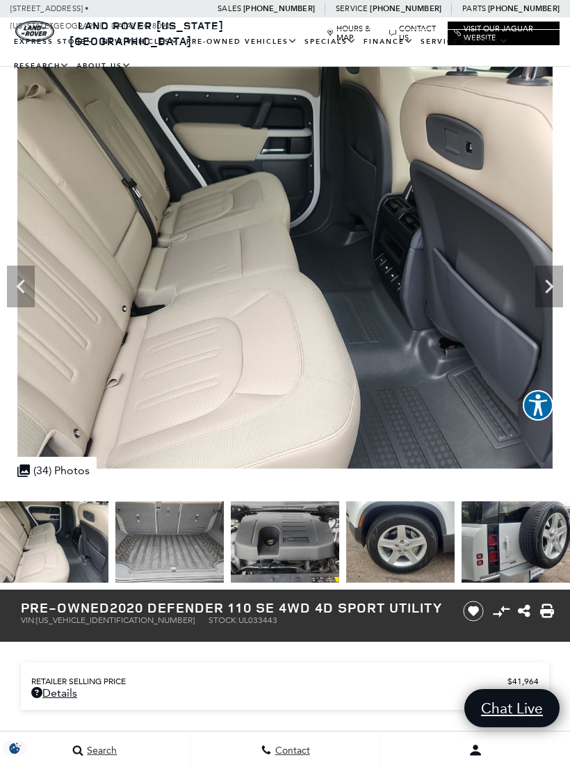
click at [25, 295] on icon "Previous" at bounding box center [21, 286] width 28 height 28
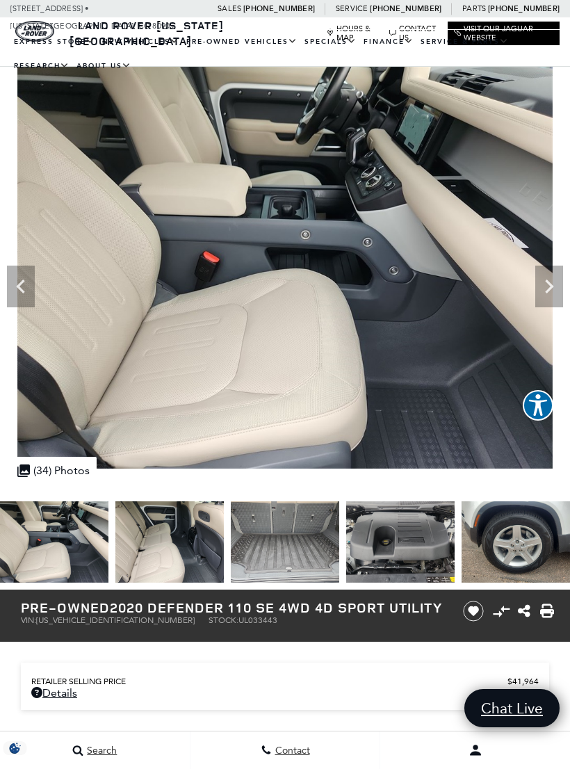
click at [16, 287] on icon "Previous" at bounding box center [21, 286] width 28 height 28
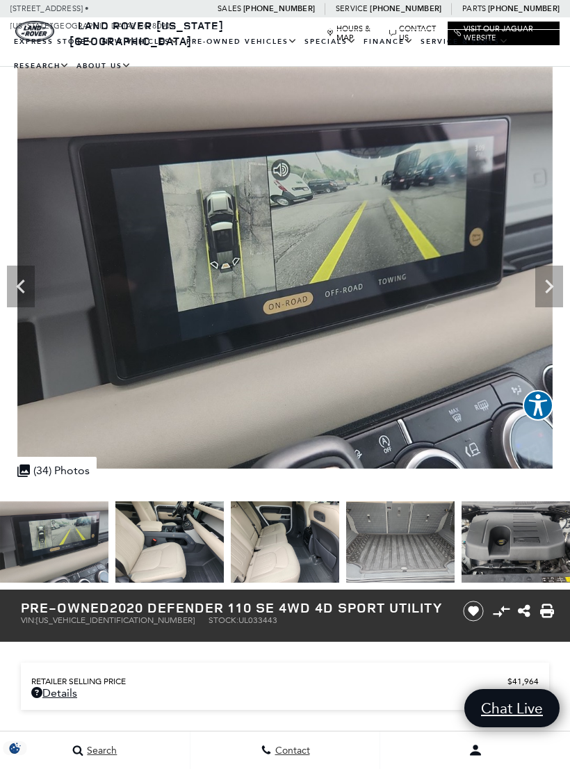
click at [22, 289] on icon "Previous" at bounding box center [20, 286] width 8 height 14
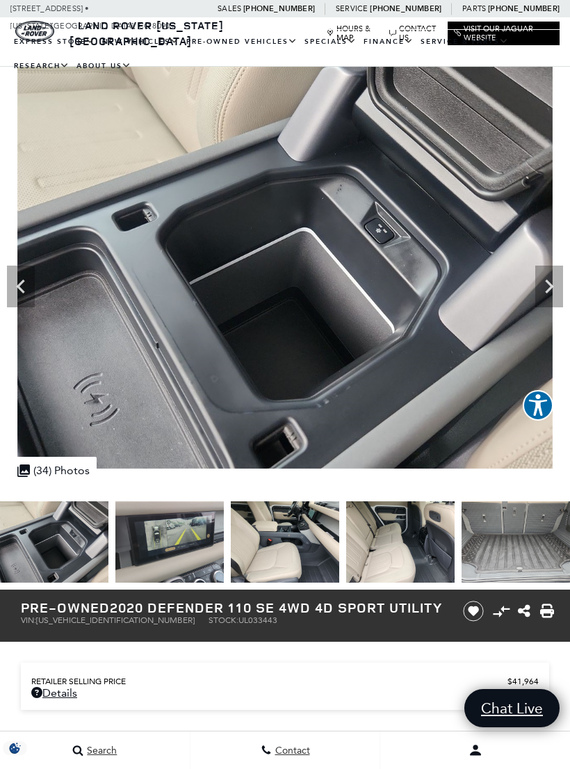
click at [18, 289] on icon "Previous" at bounding box center [21, 286] width 28 height 28
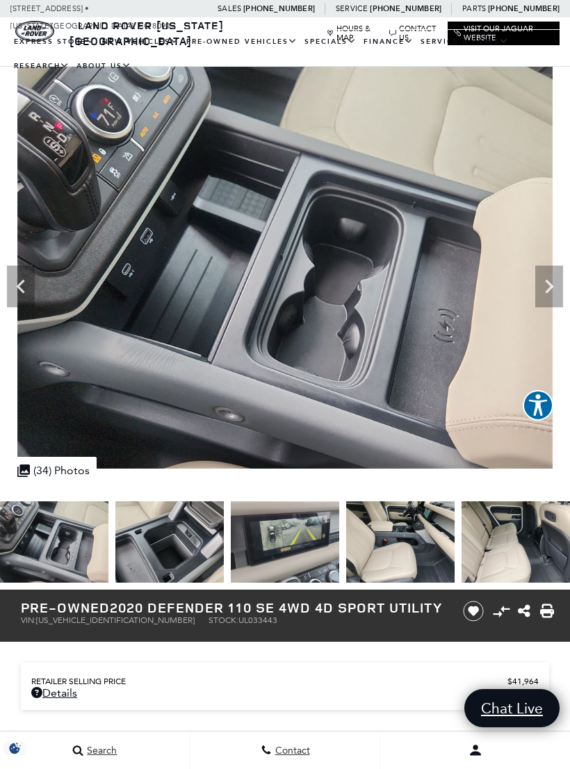
click at [18, 290] on icon "Previous" at bounding box center [21, 286] width 28 height 28
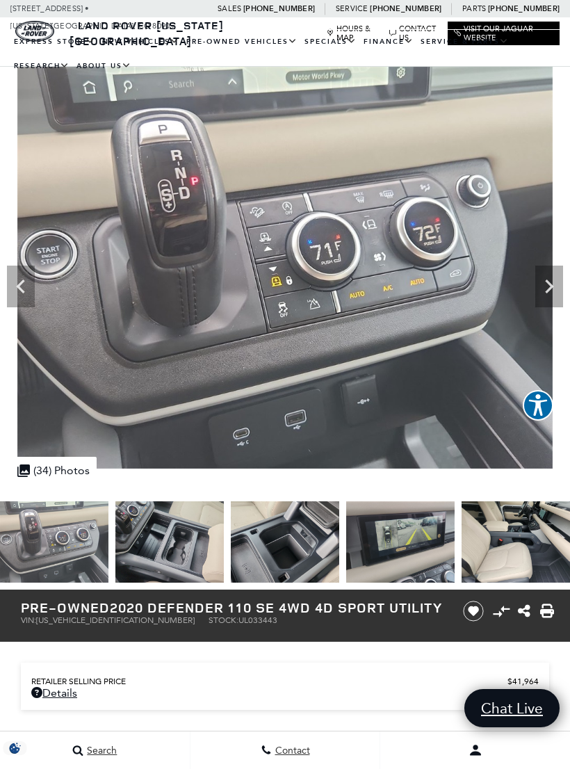
click at [15, 288] on icon "Previous" at bounding box center [21, 286] width 28 height 28
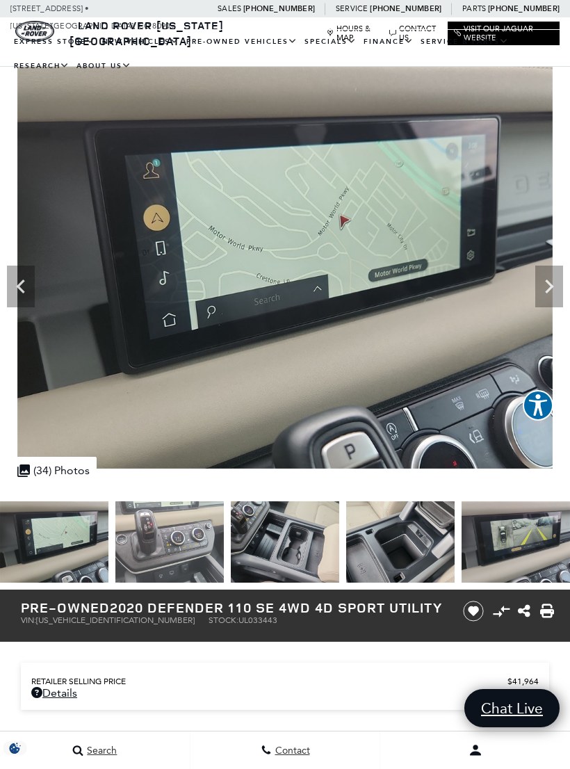
click at [17, 286] on icon "Previous" at bounding box center [20, 286] width 8 height 14
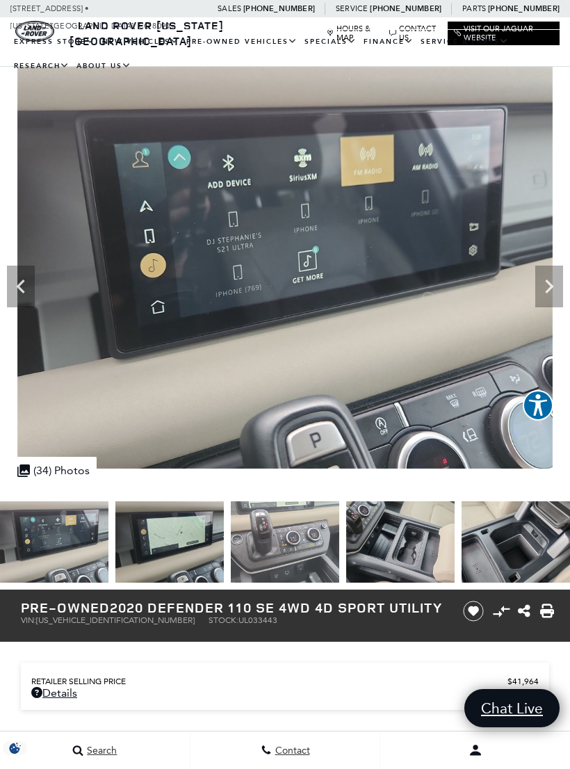
click at [16, 291] on icon "Previous" at bounding box center [21, 286] width 28 height 28
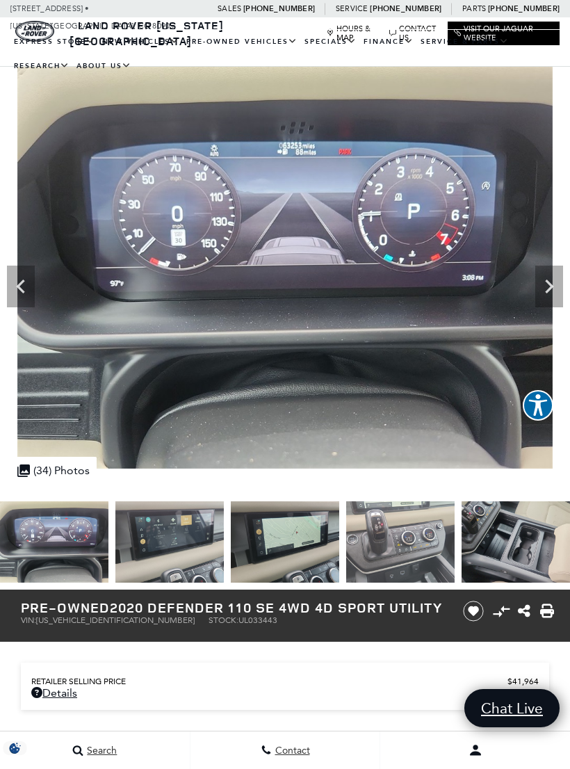
click at [16, 289] on icon "Previous" at bounding box center [21, 286] width 28 height 28
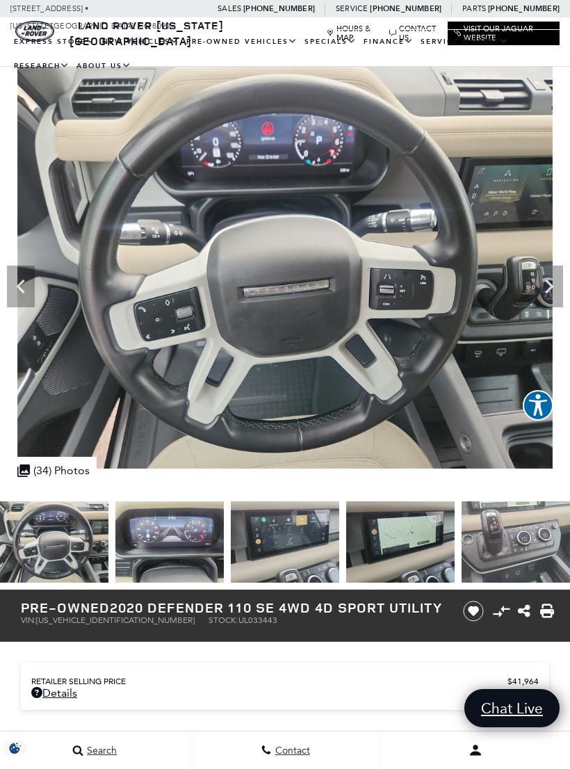
click at [17, 288] on icon "Previous" at bounding box center [21, 286] width 28 height 28
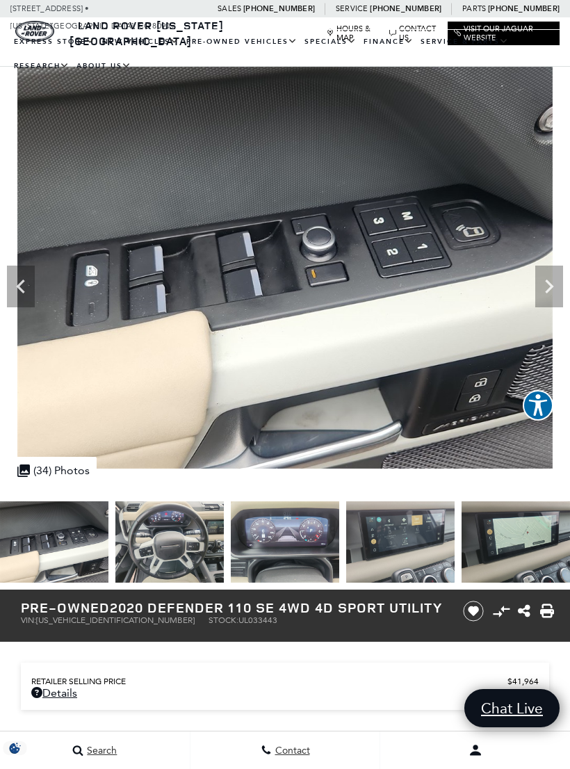
click at [16, 295] on icon "Previous" at bounding box center [21, 286] width 28 height 28
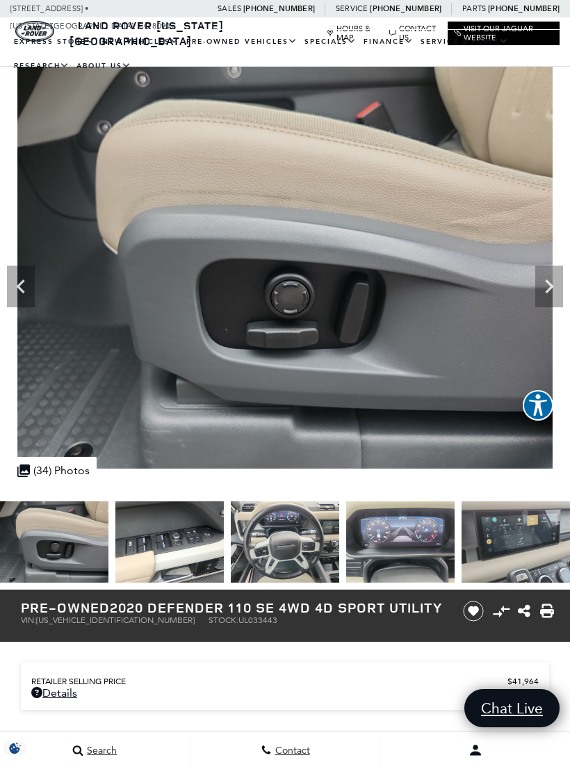
click at [18, 293] on icon "Previous" at bounding box center [21, 286] width 28 height 28
